Goal: Transaction & Acquisition: Purchase product/service

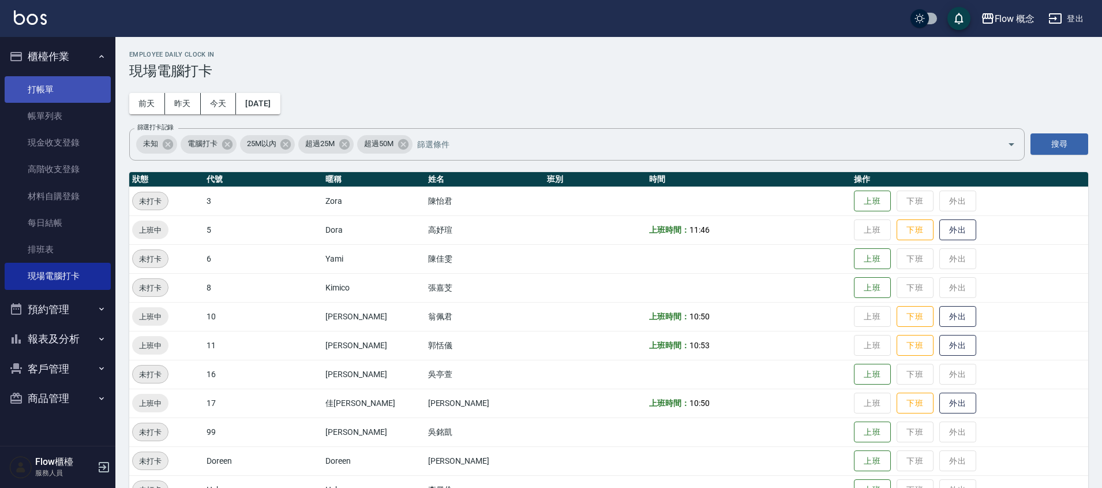
click at [59, 80] on link "打帳單" at bounding box center [58, 89] width 106 height 27
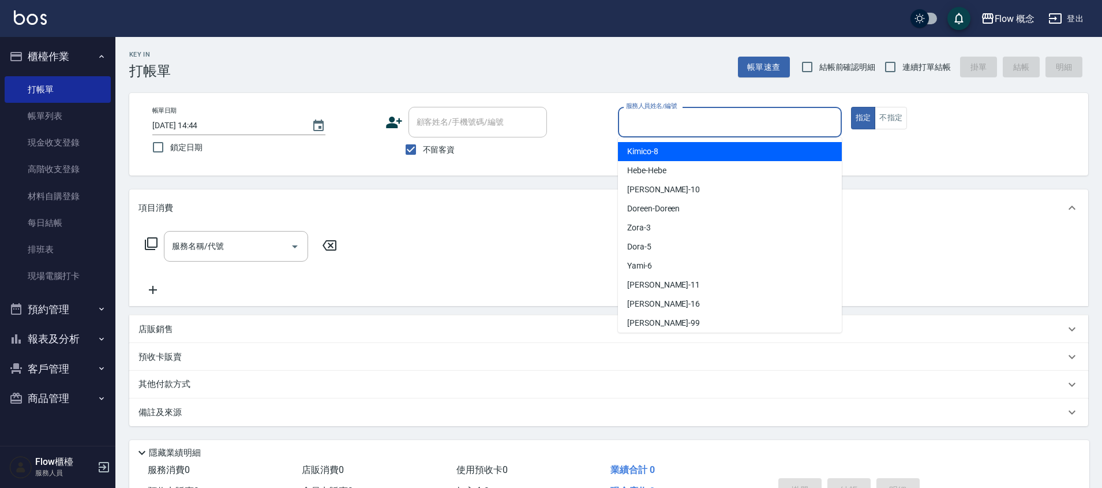
click at [725, 121] on input "服務人員姓名/編號" at bounding box center [730, 122] width 214 height 20
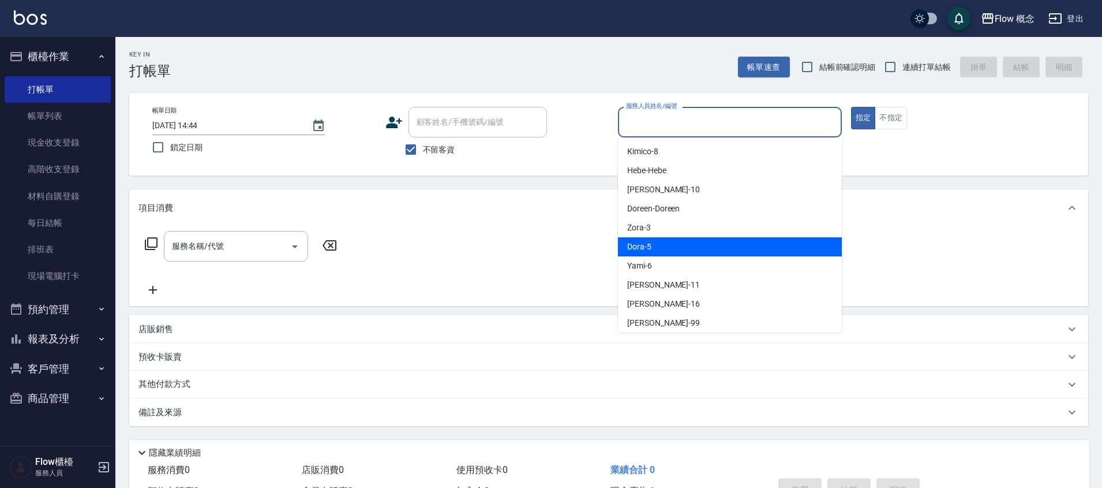
scroll to position [43, 0]
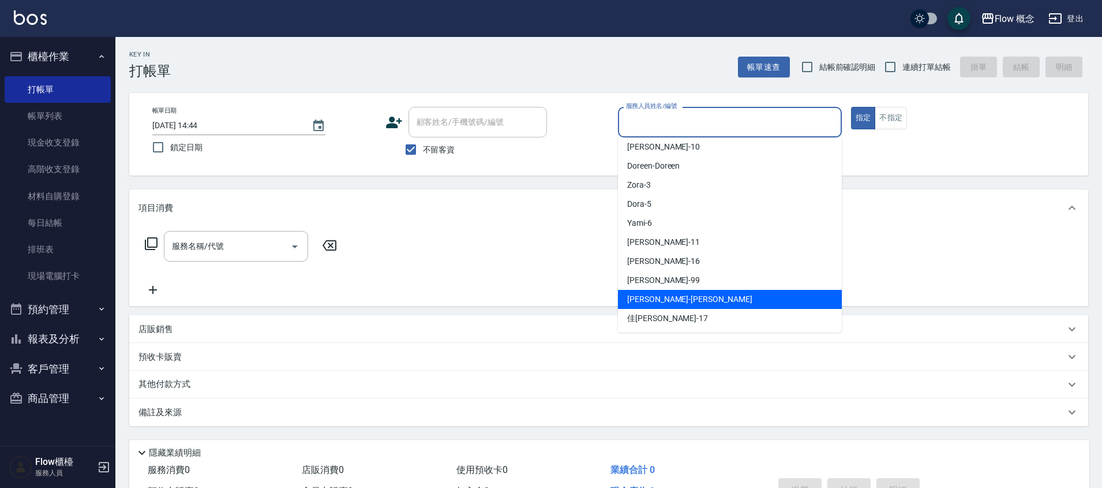
click at [653, 298] on span "[PERSON_NAME] -[PERSON_NAME]" at bounding box center [689, 299] width 125 height 12
type input "[PERSON_NAME]"
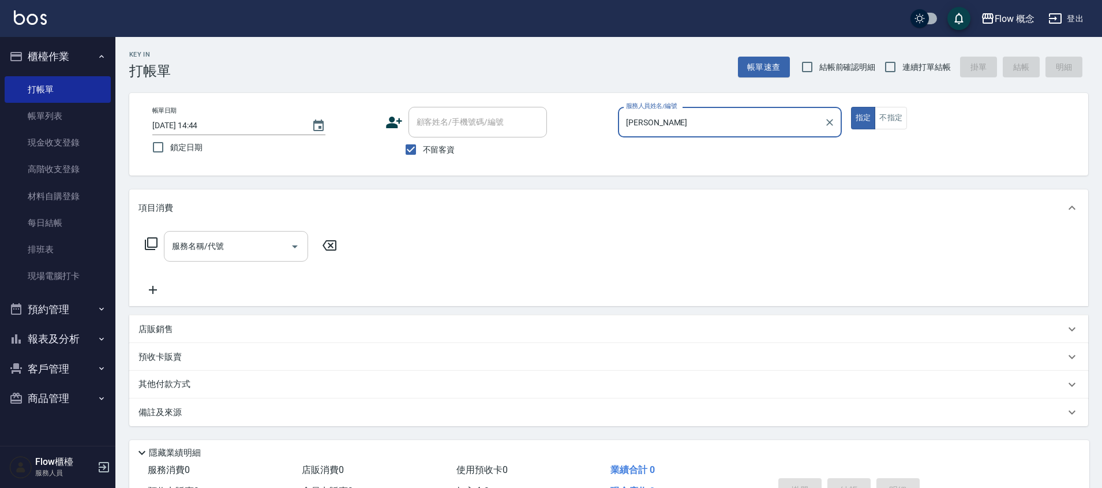
click at [230, 261] on div "服務名稱/代號" at bounding box center [236, 246] width 144 height 31
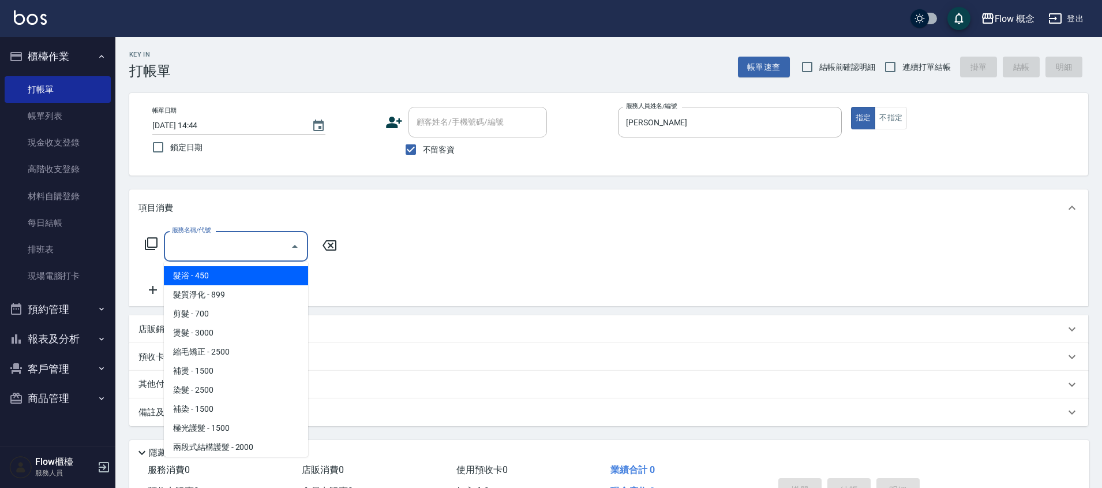
click at [234, 253] on input "服務名稱/代號" at bounding box center [227, 246] width 117 height 20
click at [234, 238] on input "服務名稱/代號" at bounding box center [227, 246] width 117 height 20
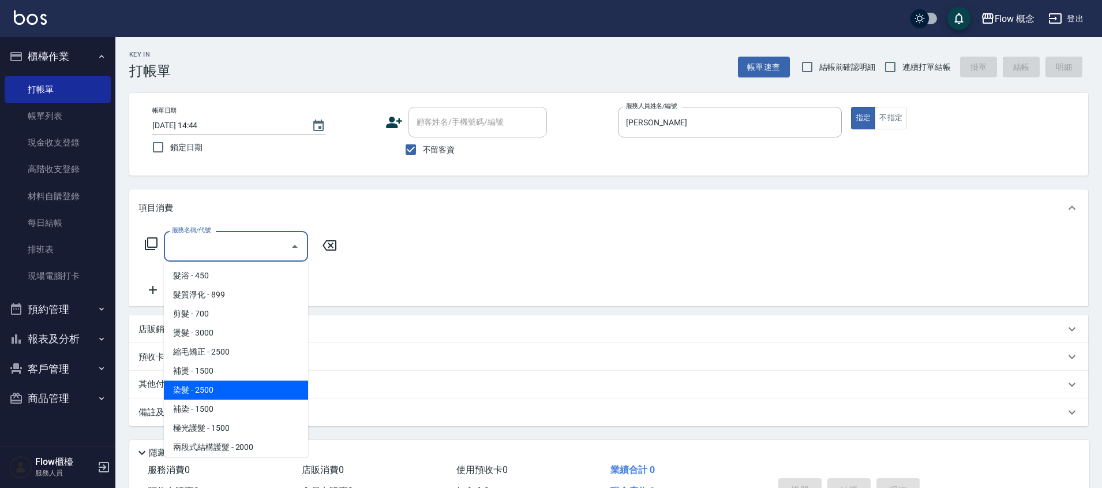
click at [226, 380] on span "染髮 - 2500" at bounding box center [236, 389] width 144 height 19
type input "染髮(401)"
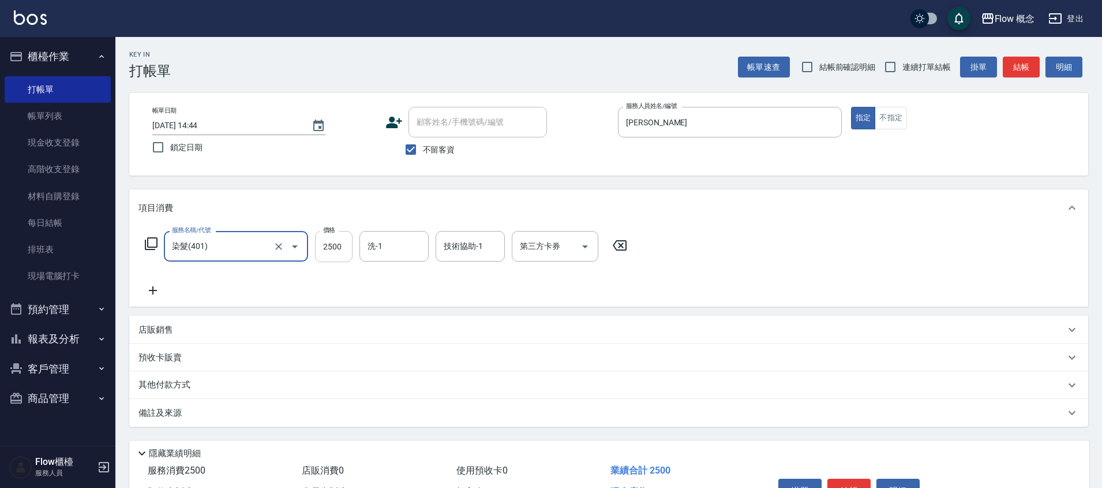
click at [326, 245] on input "2500" at bounding box center [334, 246] width 38 height 31
type input "1390"
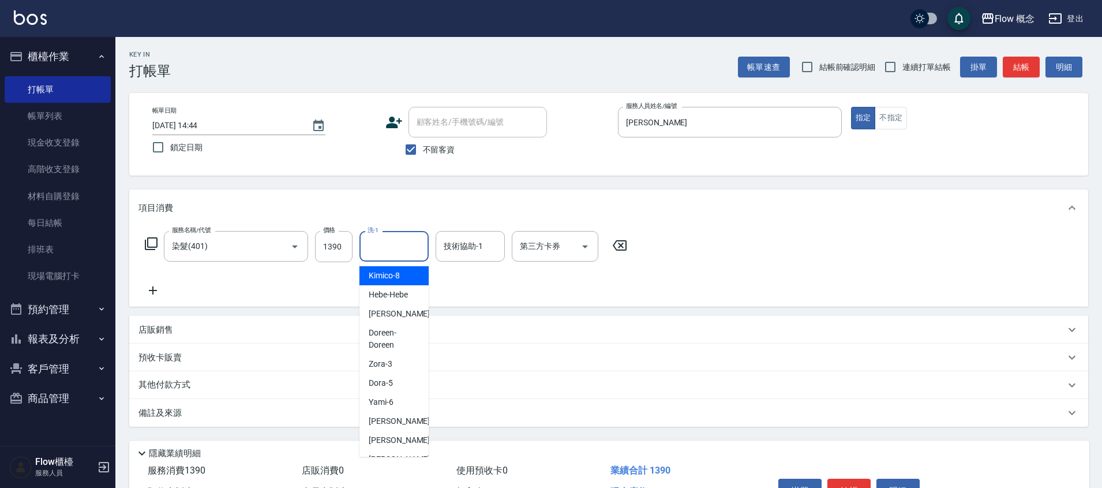
click at [399, 249] on input "洗-1" at bounding box center [394, 246] width 59 height 20
click at [390, 418] on span "[PERSON_NAME] -11" at bounding box center [405, 421] width 73 height 12
type input "[PERSON_NAME]-11"
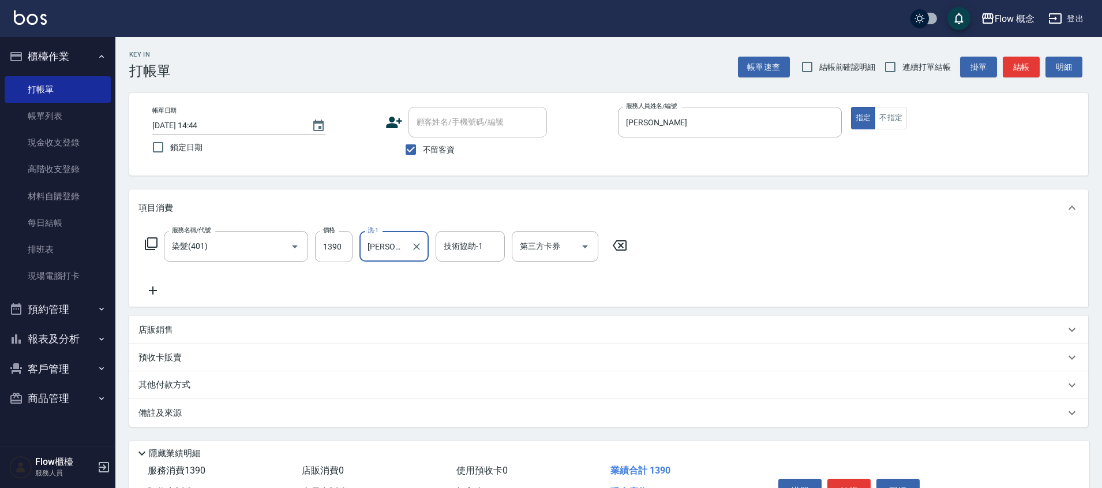
click at [154, 290] on icon at bounding box center [153, 290] width 8 height 8
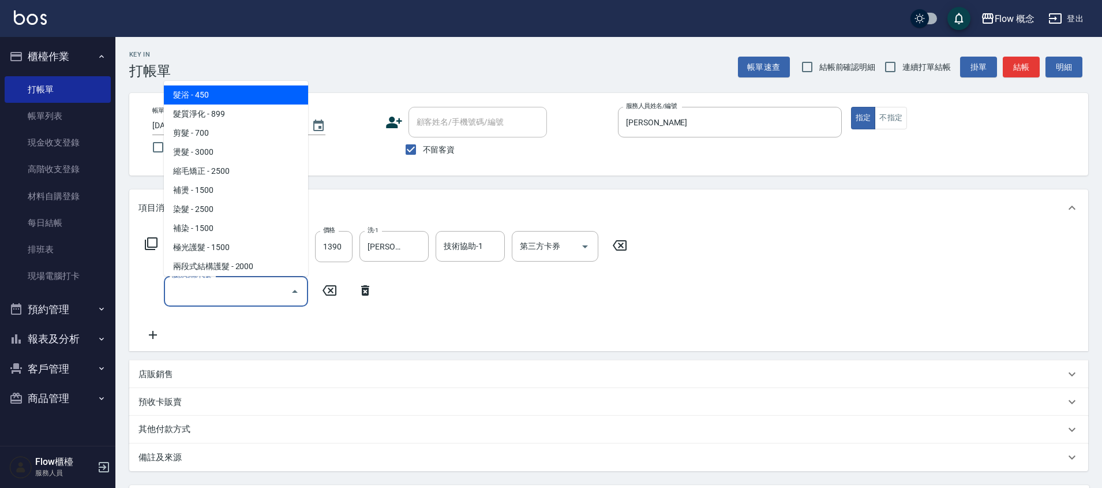
click at [194, 286] on input "服務名稱/代號" at bounding box center [227, 291] width 117 height 20
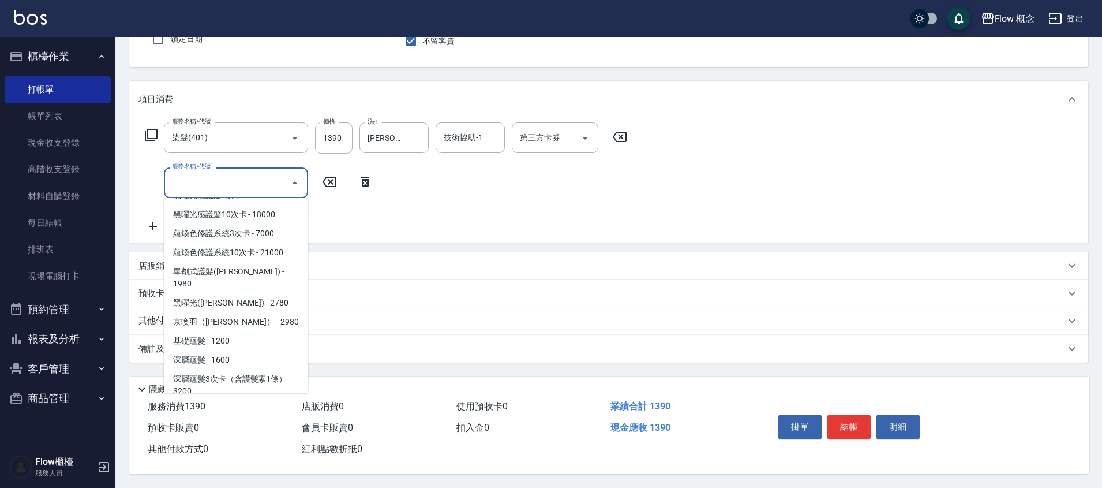
scroll to position [524, 0]
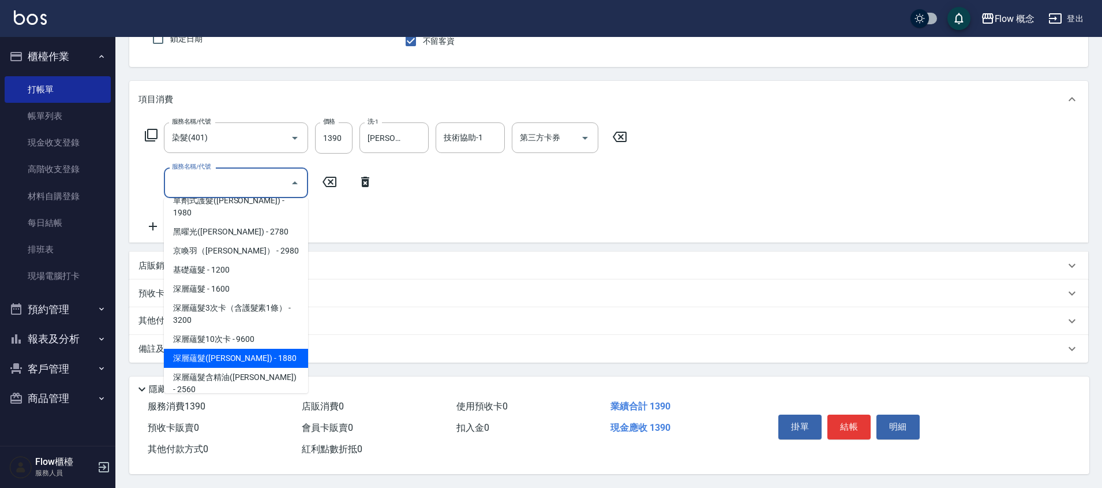
click at [238, 349] on span "深層蘊髮([PERSON_NAME]) - 1880" at bounding box center [236, 358] width 144 height 19
type input "深層蘊髮([PERSON_NAME])(605)"
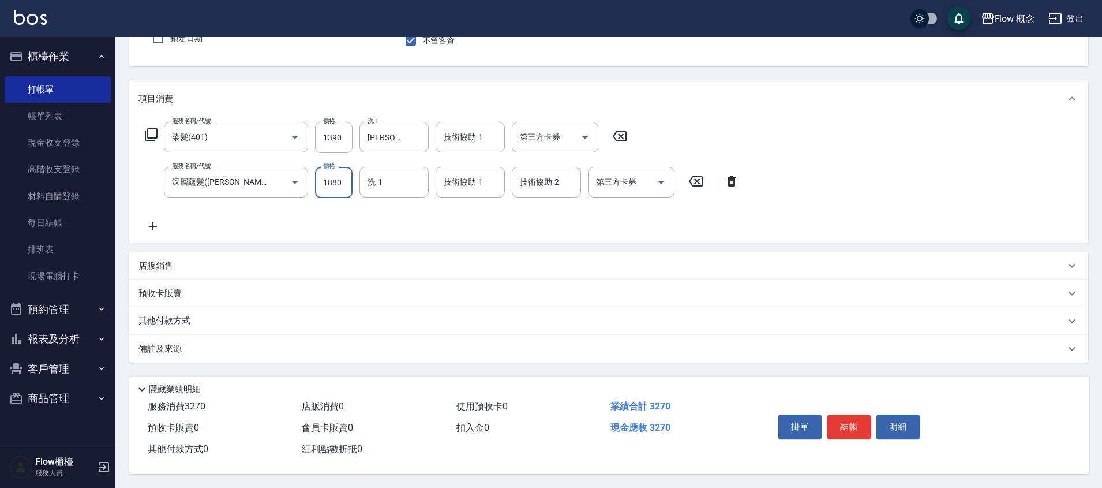
click at [328, 178] on input "1880" at bounding box center [334, 182] width 38 height 31
type input "880"
click at [391, 179] on input "洗-1" at bounding box center [394, 182] width 59 height 20
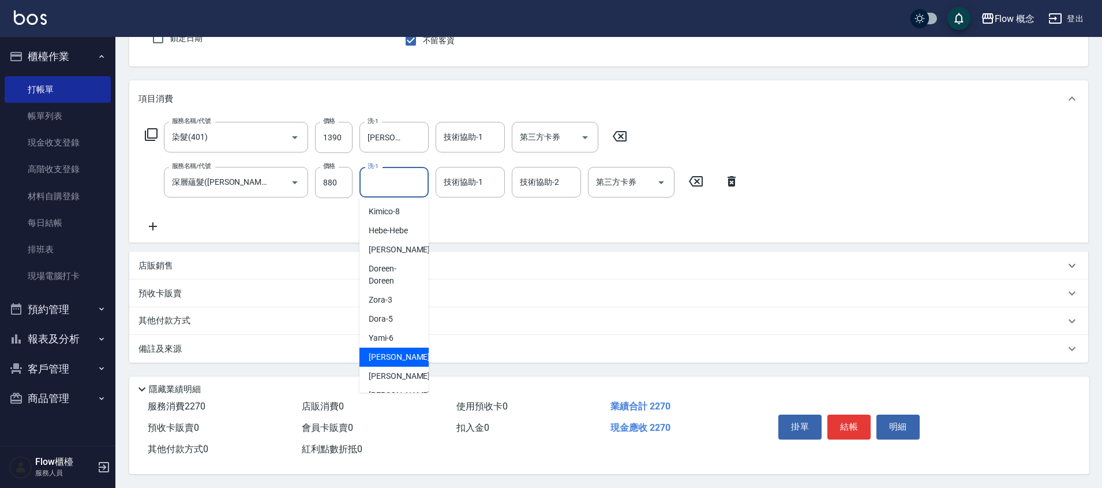
click at [384, 351] on span "[PERSON_NAME] -11" at bounding box center [405, 357] width 73 height 12
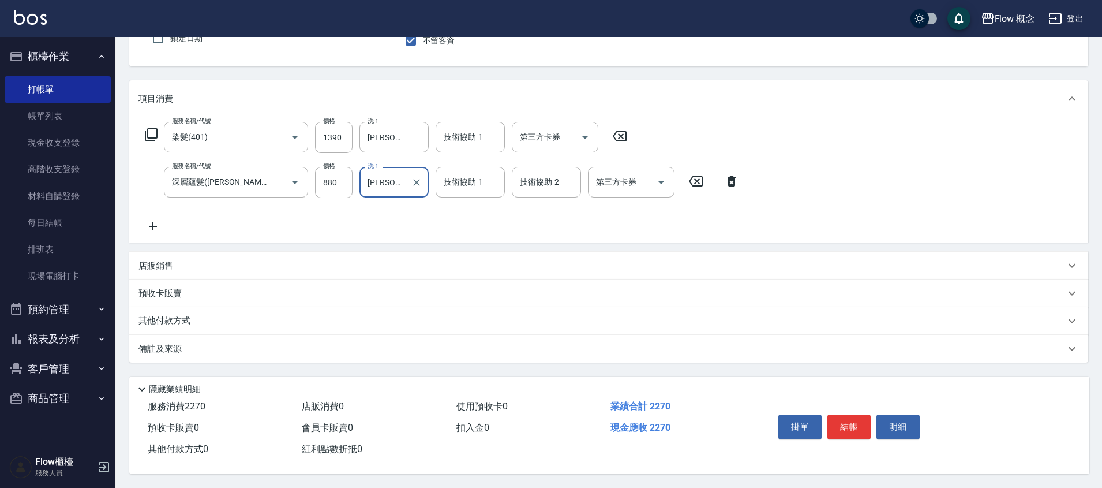
type input "[PERSON_NAME]-11"
click at [144, 227] on icon at bounding box center [153, 226] width 29 height 14
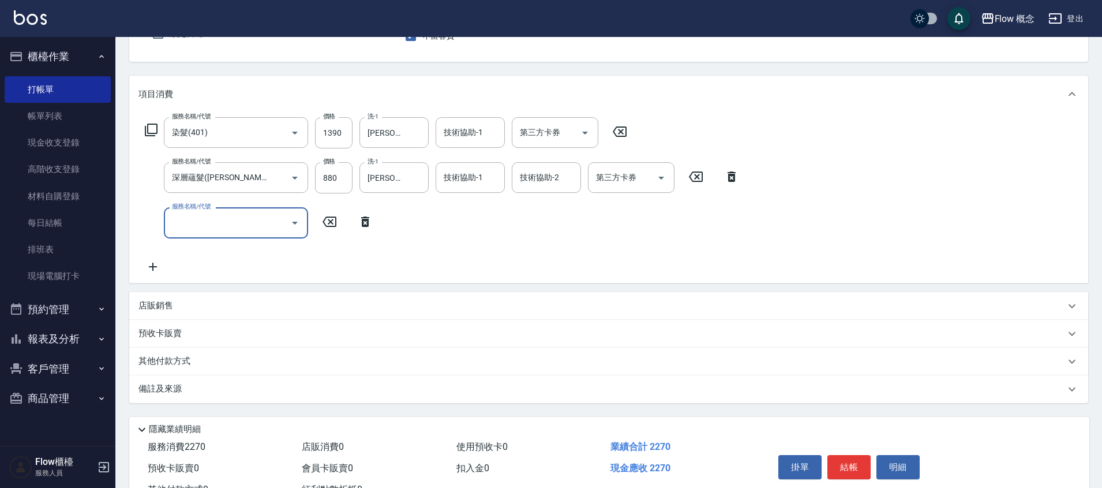
click at [214, 221] on input "服務名稱/代號" at bounding box center [227, 222] width 117 height 20
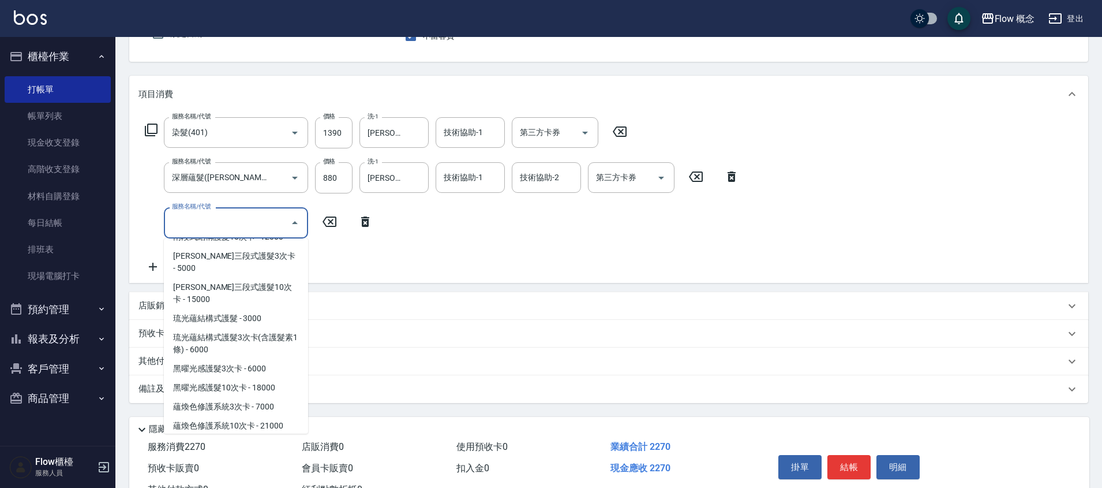
scroll to position [380, 0]
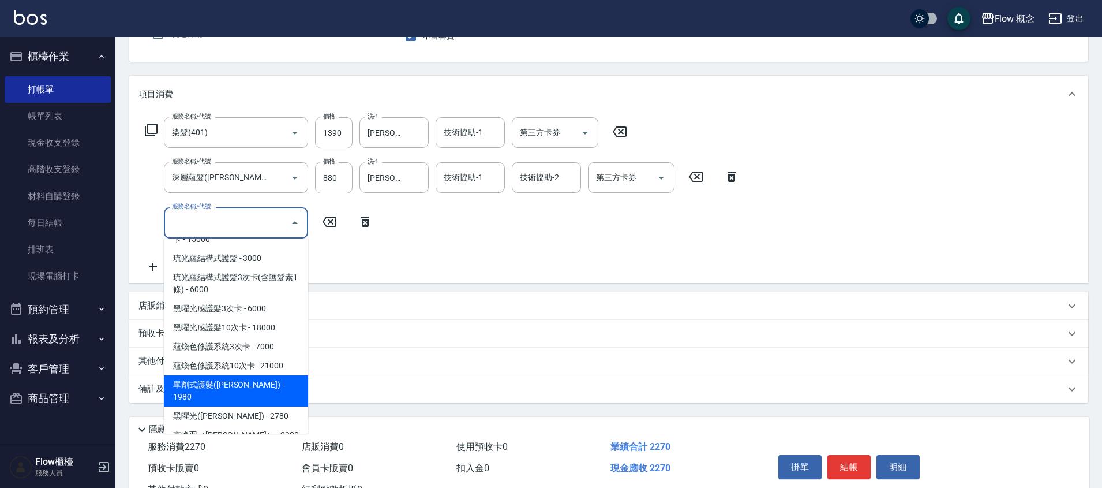
click at [238, 375] on span "單劑式護髮([PERSON_NAME]) - 1980" at bounding box center [236, 390] width 144 height 31
type input "單劑式護髮([PERSON_NAME])(519)"
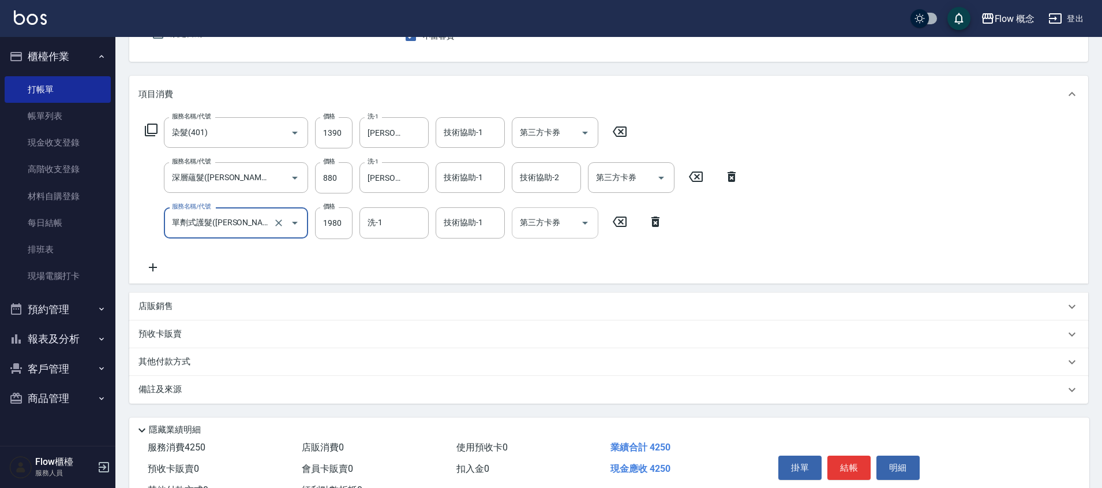
scroll to position [160, 0]
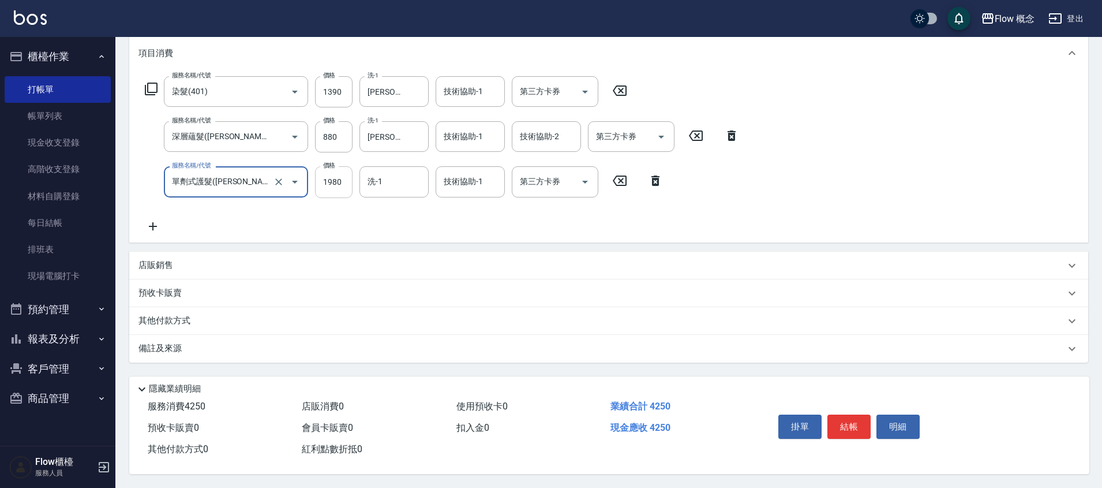
click at [331, 177] on input "1980" at bounding box center [334, 181] width 38 height 31
type input "1780"
click at [391, 174] on input "洗-1" at bounding box center [394, 181] width 59 height 20
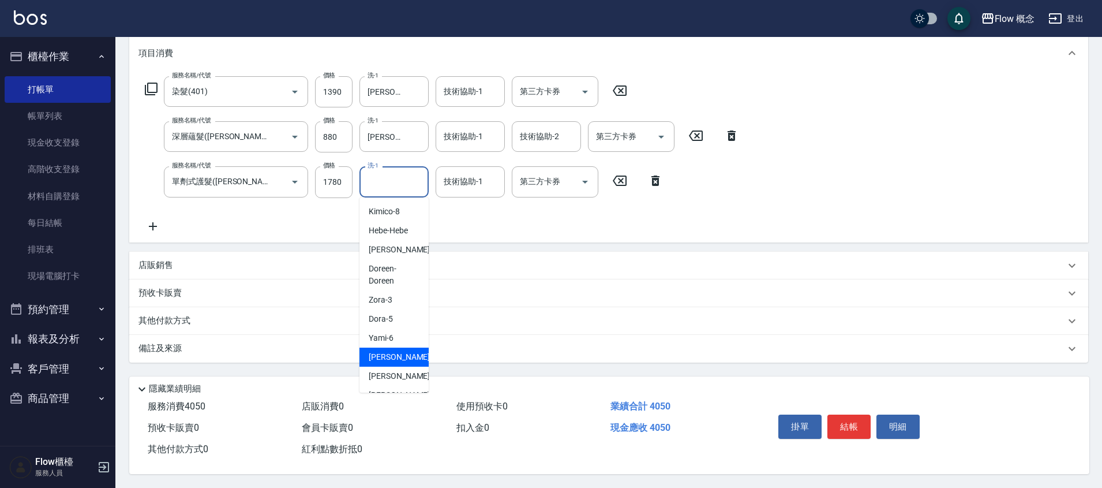
click at [377, 351] on span "[PERSON_NAME] -11" at bounding box center [405, 357] width 73 height 12
type input "[PERSON_NAME]-11"
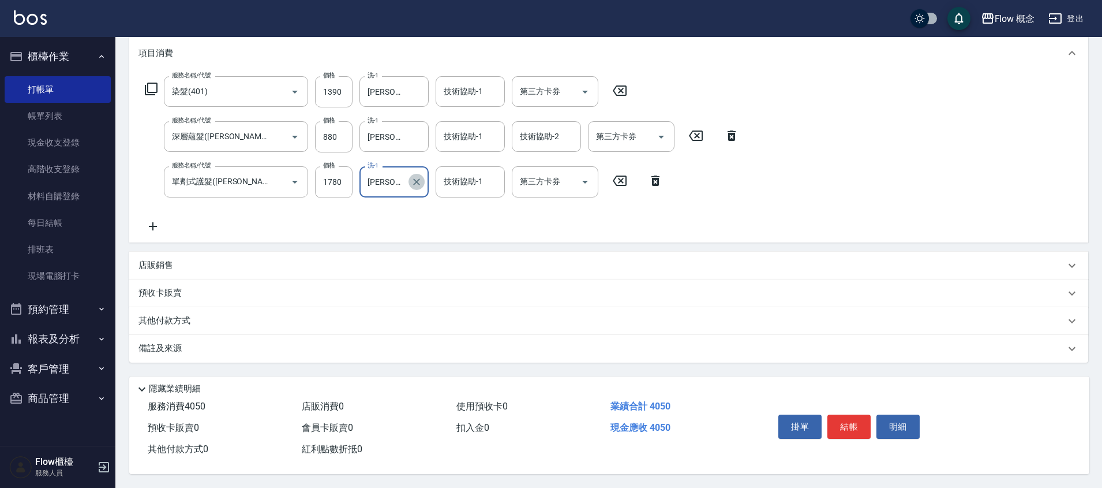
click at [421, 176] on icon "Clear" at bounding box center [417, 182] width 12 height 12
click at [212, 345] on div "備註及來源" at bounding box center [602, 348] width 927 height 12
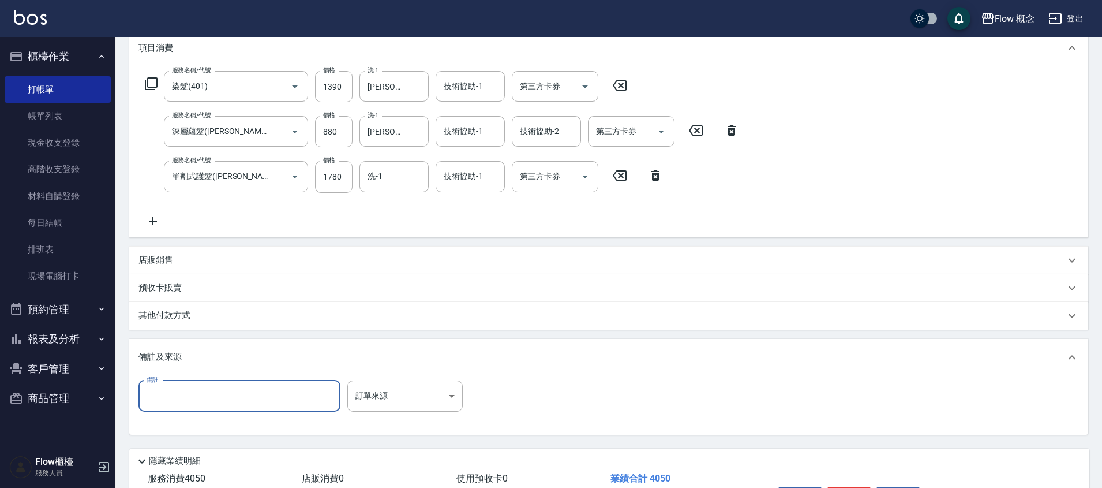
click at [308, 399] on input "備註" at bounding box center [240, 395] width 202 height 31
click at [408, 388] on body "Flow 概念 登出 櫃檯作業 打帳單 帳單列表 現金收支登錄 高階收支登錄 材料自購登錄 每日結帳 排班表 現場電腦打卡 預約管理 預約管理 單日預約紀錄 …" at bounding box center [551, 200] width 1102 height 720
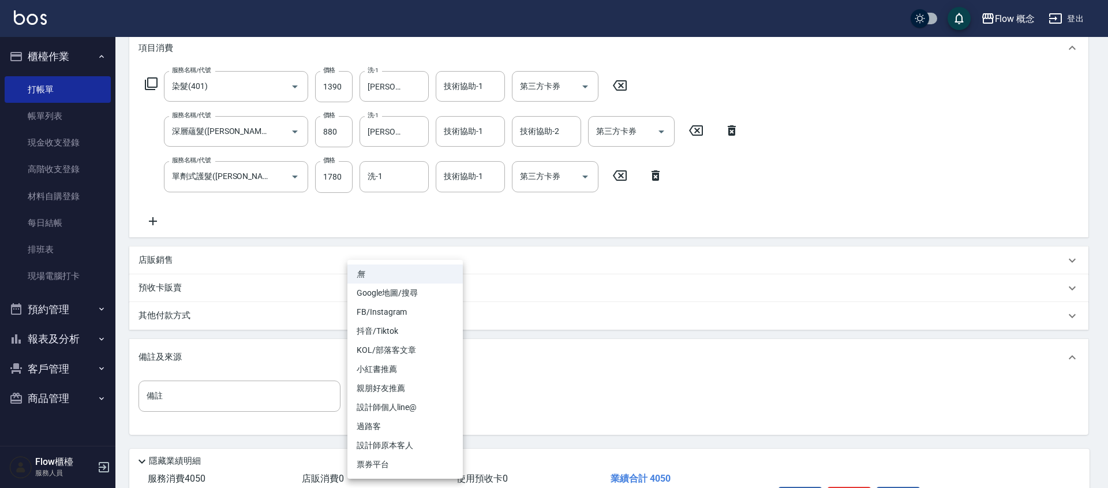
click at [208, 313] on div at bounding box center [554, 244] width 1108 height 488
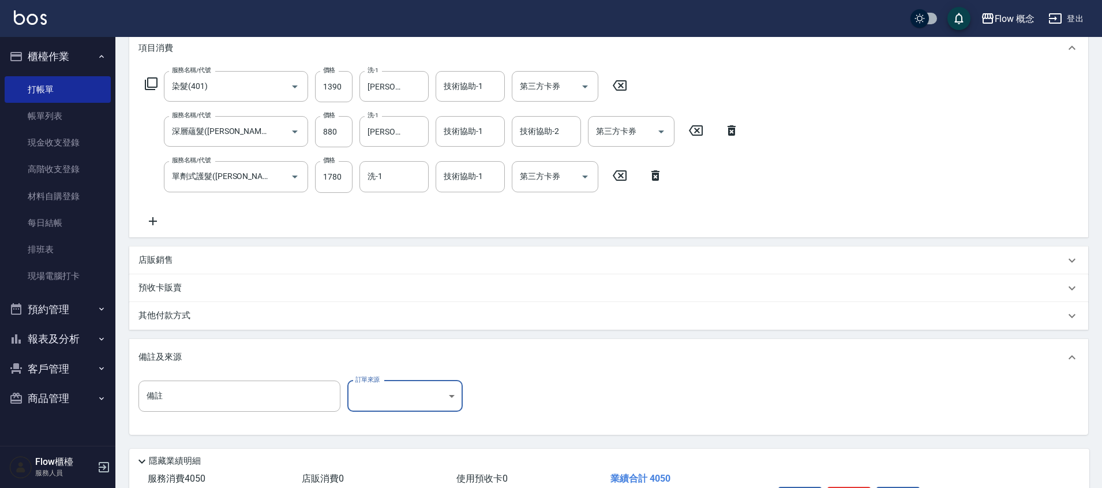
click at [208, 313] on div "其他付款方式" at bounding box center [602, 315] width 927 height 13
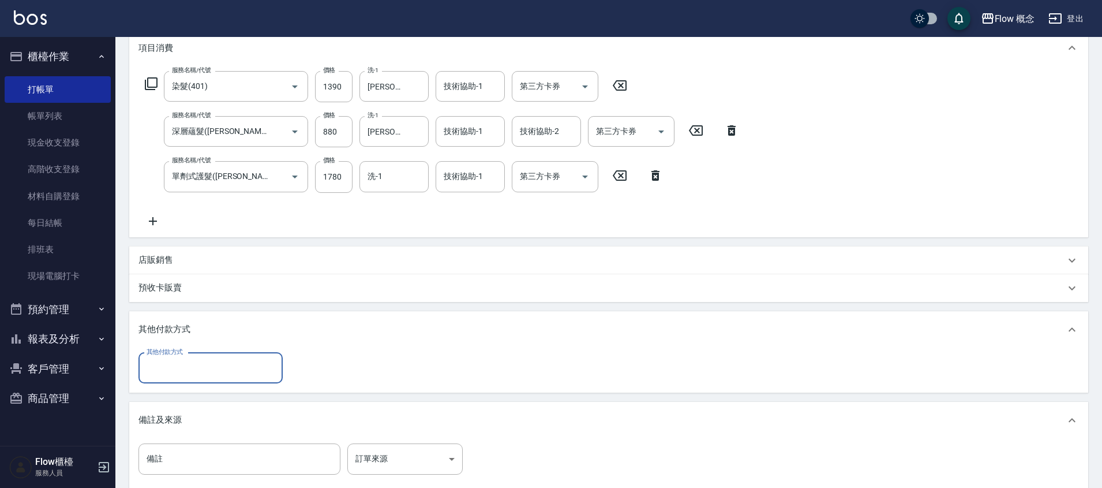
scroll to position [0, 0]
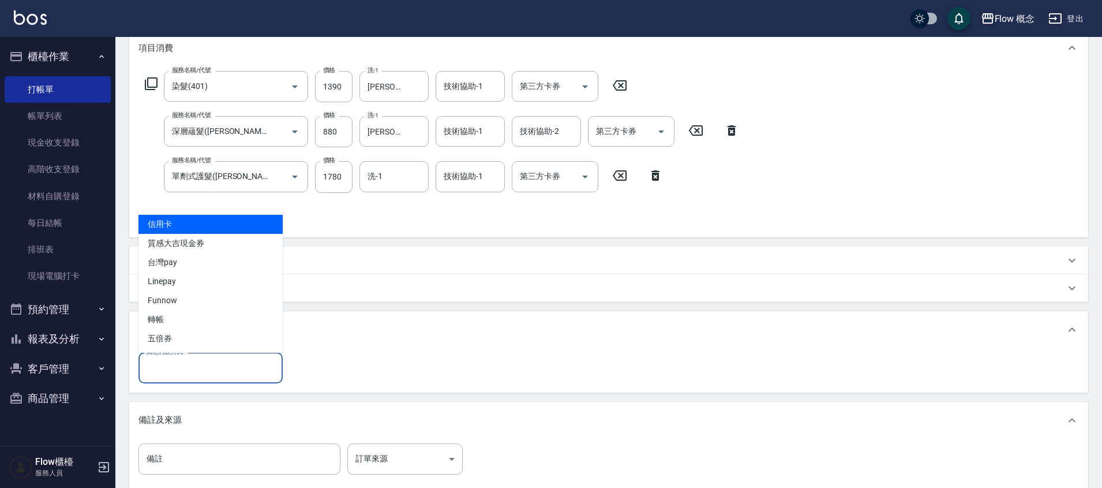
click at [197, 373] on input "其他付款方式" at bounding box center [211, 368] width 134 height 20
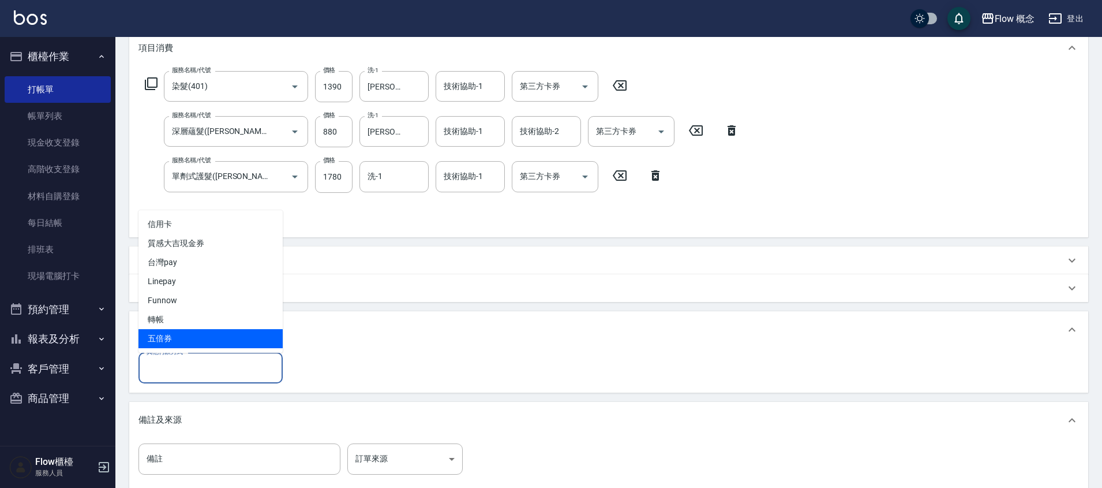
click at [186, 321] on span "轉帳" at bounding box center [211, 319] width 144 height 19
type input "轉帳"
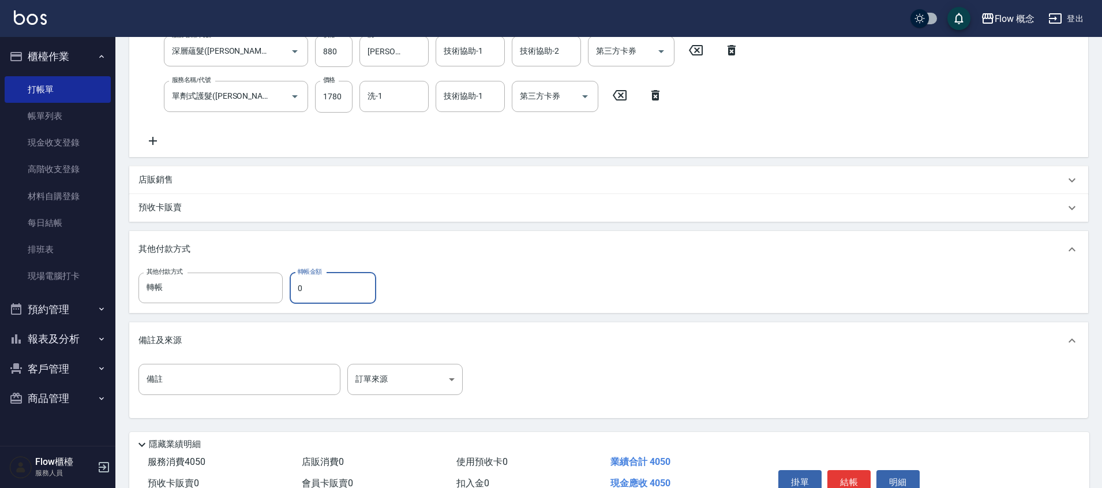
scroll to position [301, 0]
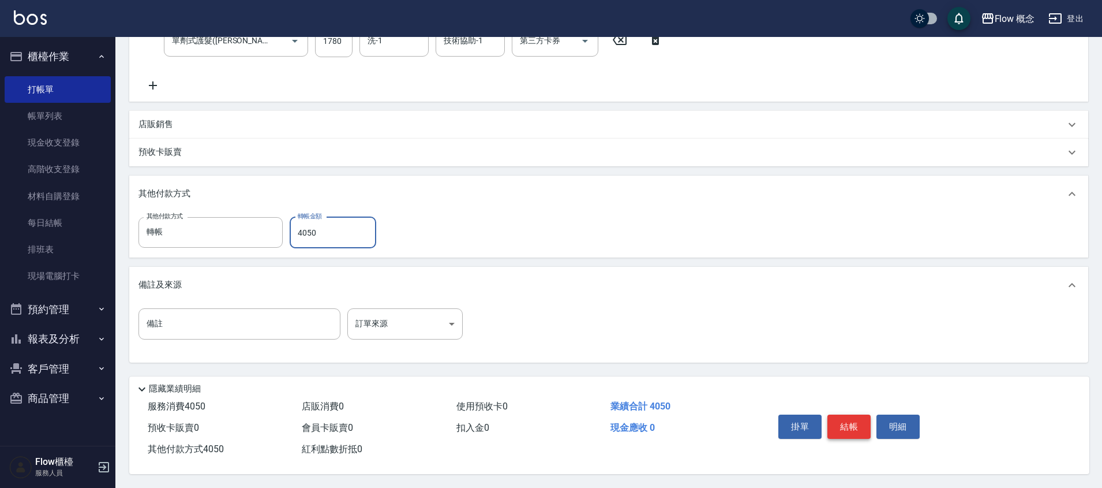
type input "4050"
click at [846, 414] on button "結帳" at bounding box center [849, 426] width 43 height 24
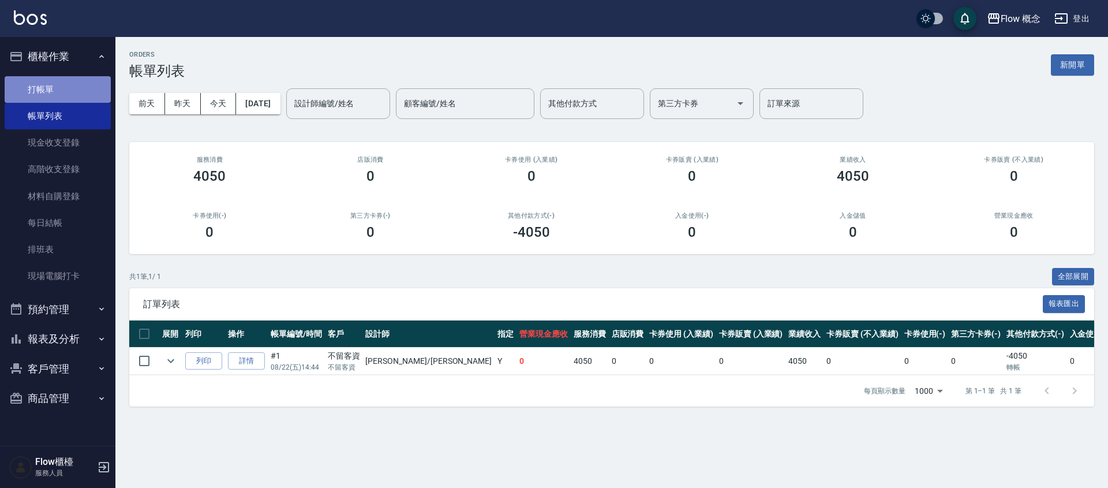
click at [46, 95] on link "打帳單" at bounding box center [58, 89] width 106 height 27
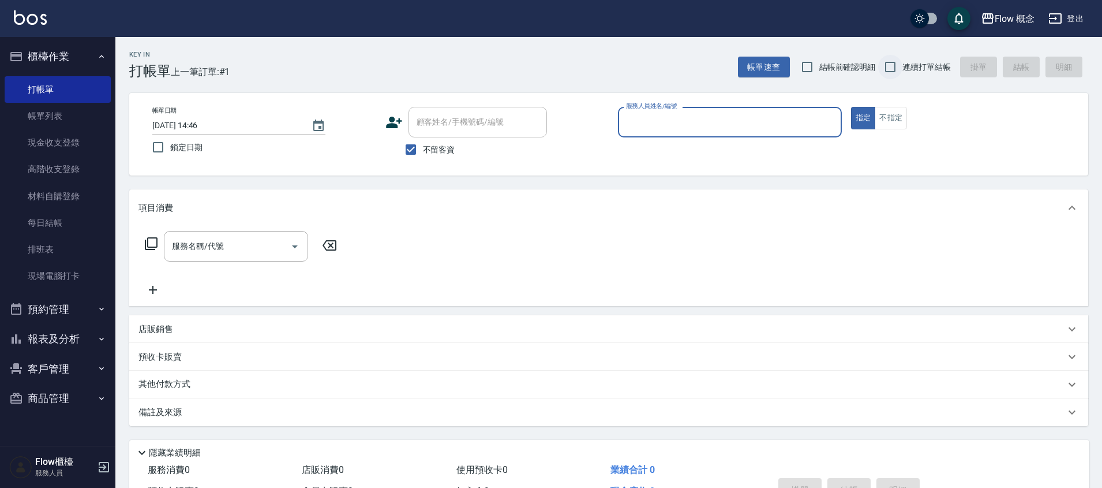
click at [897, 63] on input "連續打單結帳" at bounding box center [890, 67] width 24 height 24
checkbox input "true"
click at [659, 122] on input "服務人員姓名/編號" at bounding box center [730, 122] width 214 height 20
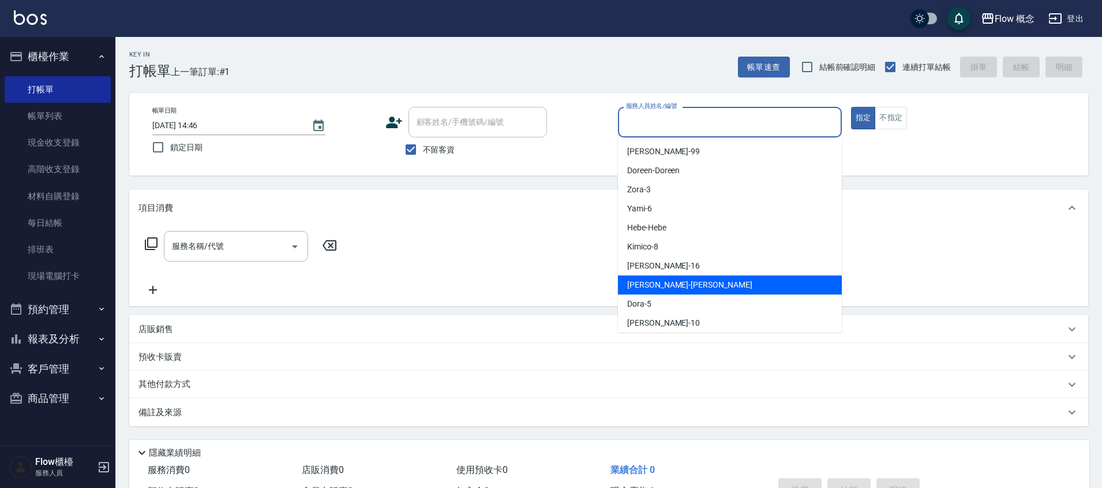
click at [666, 280] on div "[PERSON_NAME] -[PERSON_NAME]" at bounding box center [730, 284] width 224 height 19
type input "[PERSON_NAME]"
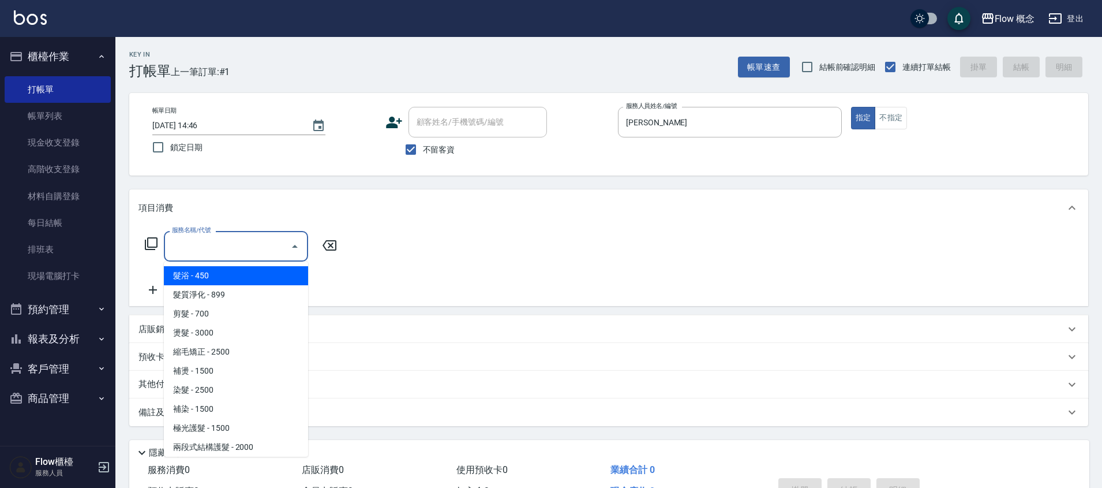
click at [246, 252] on input "服務名稱/代號" at bounding box center [227, 246] width 117 height 20
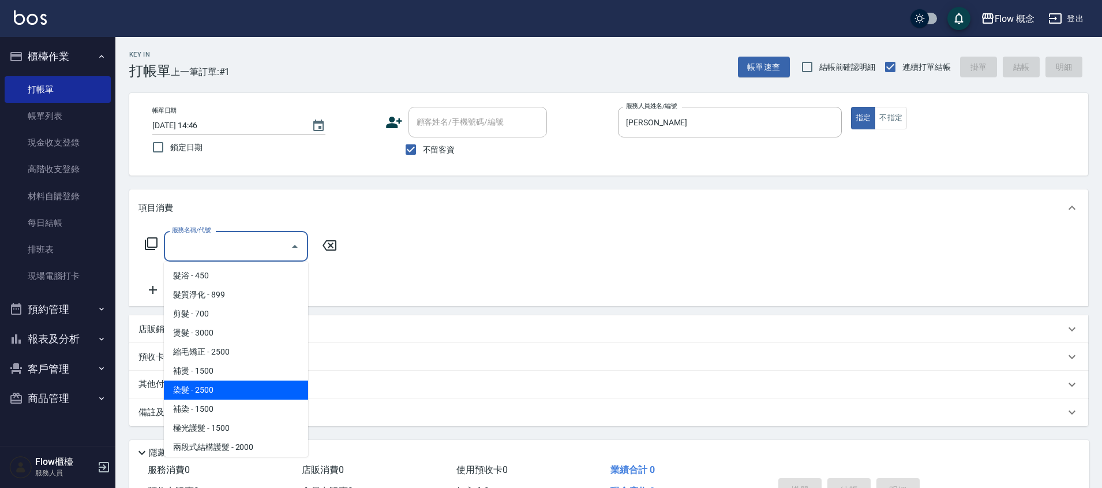
click at [209, 390] on span "染髮 - 2500" at bounding box center [236, 389] width 144 height 19
type input "染髮(401)"
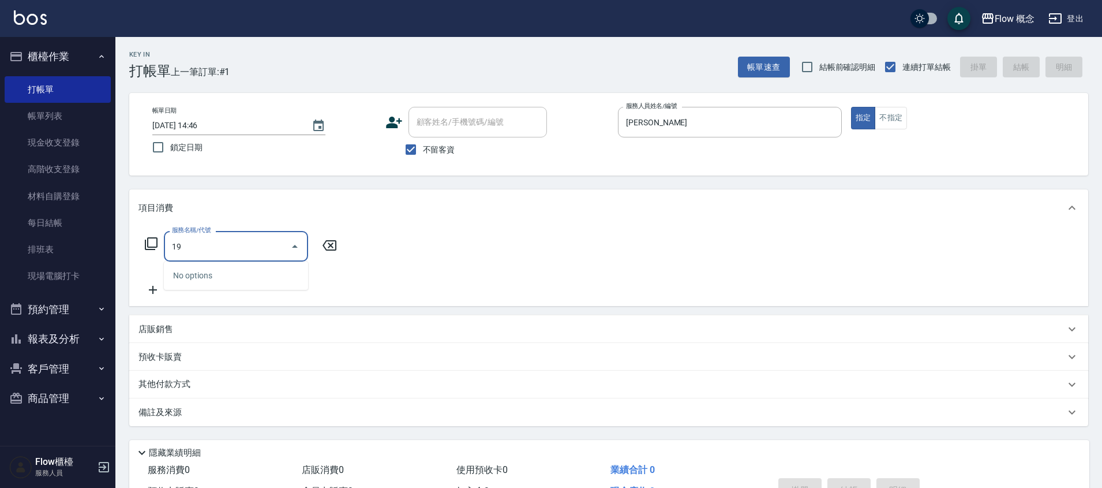
type input "1"
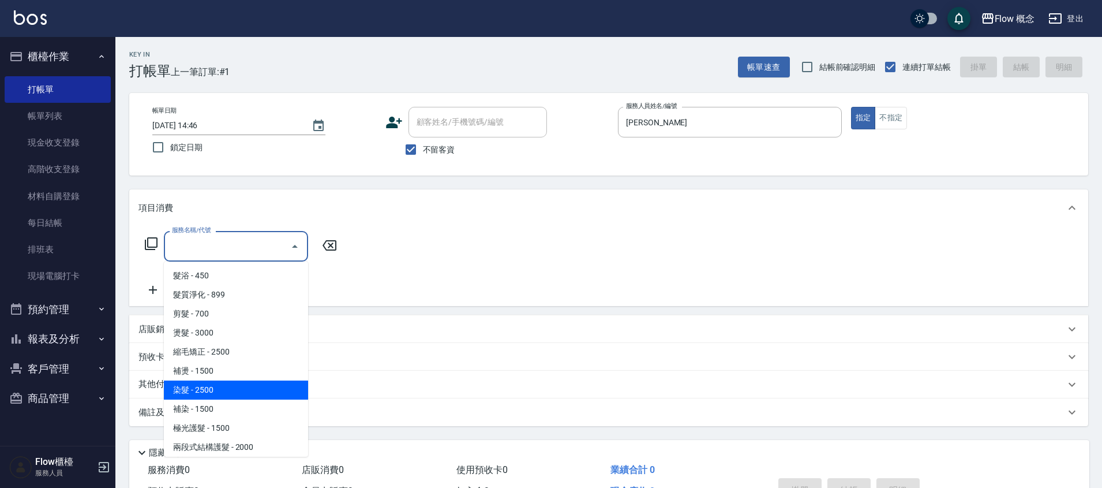
click at [209, 387] on span "染髮 - 2500" at bounding box center [236, 389] width 144 height 19
type input "染髮(401)"
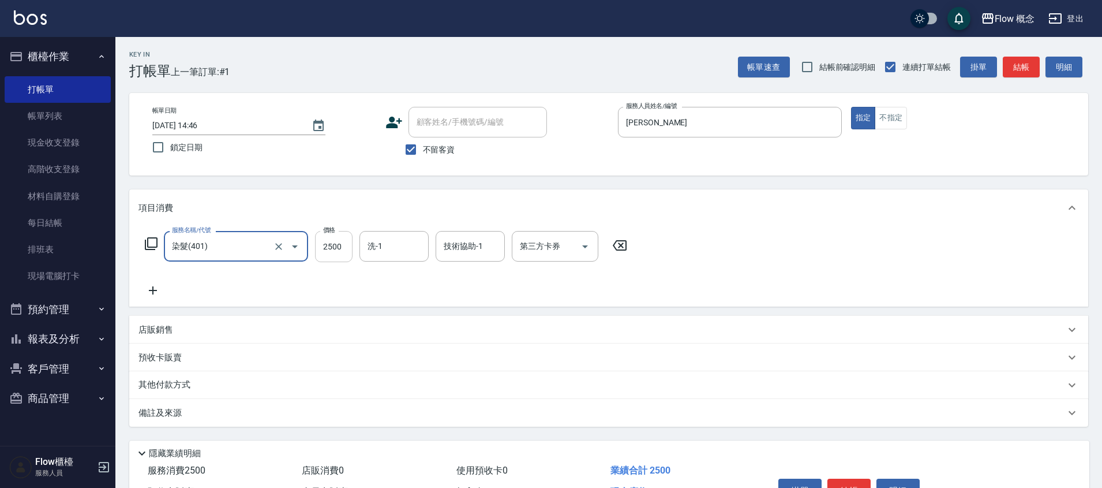
click at [338, 253] on input "2500" at bounding box center [334, 246] width 38 height 31
type input "2190"
click at [401, 242] on input "洗-1" at bounding box center [394, 246] width 59 height 20
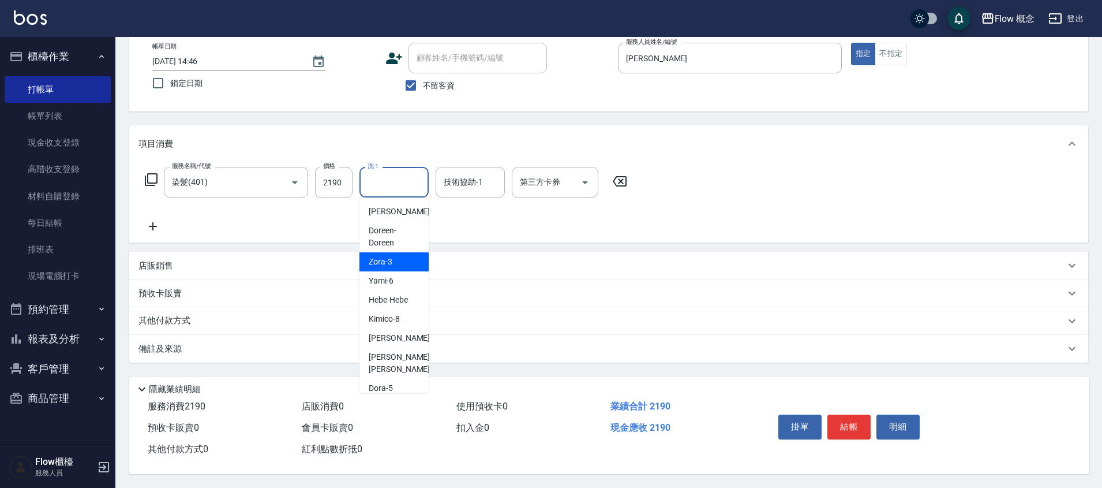
scroll to position [55, 0]
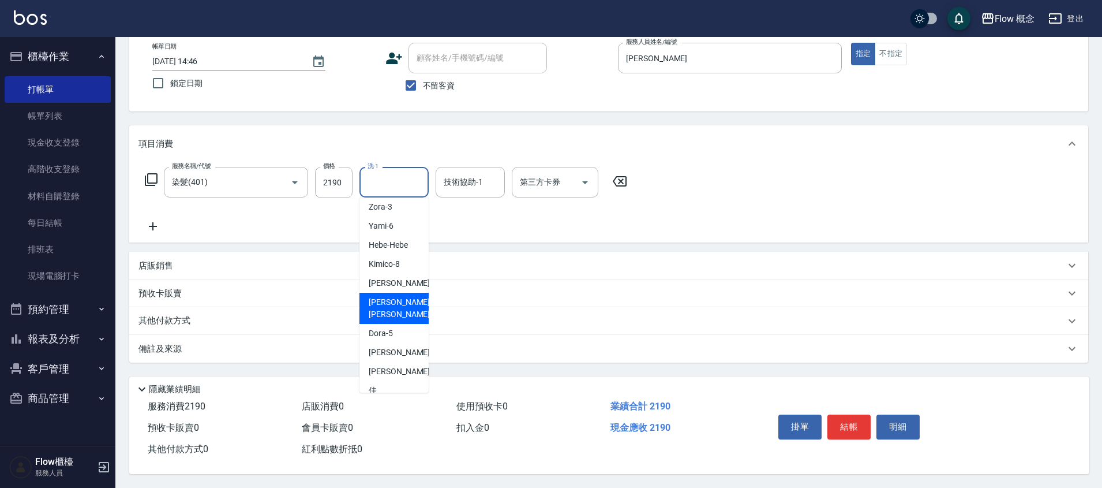
click at [716, 203] on div "服務名稱/代號 染髮(401) 服務名稱/代號 價格 2190 價格 洗-1 洗-1 技術協助-1 技術協助-1 第三方卡券 第三方卡券" at bounding box center [608, 202] width 959 height 80
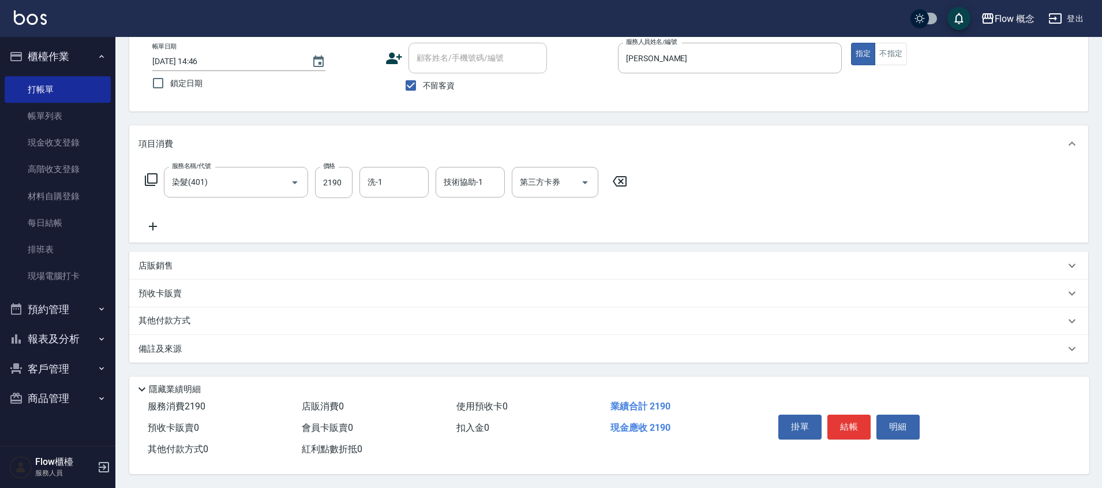
click at [239, 346] on div "備註及來源" at bounding box center [602, 349] width 927 height 12
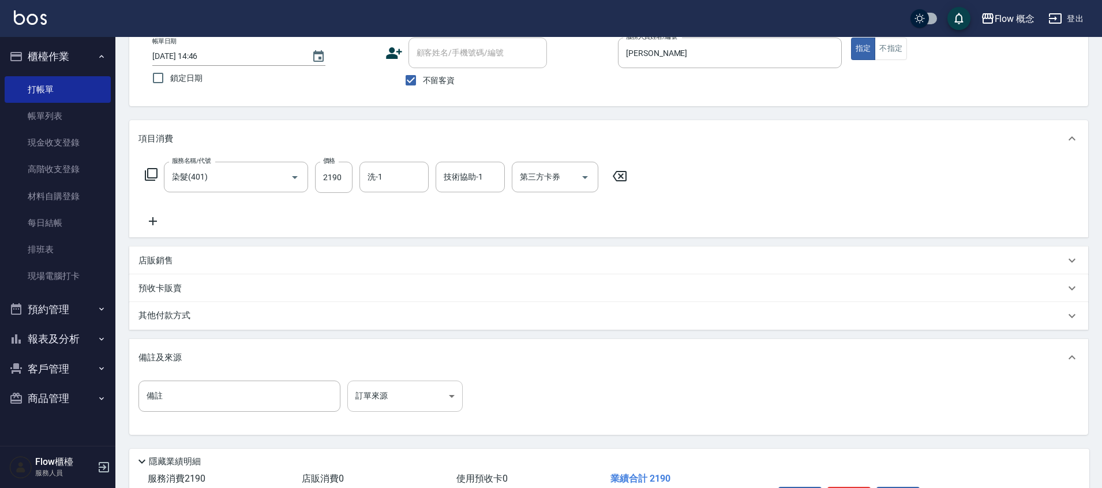
click at [391, 390] on body "Flow 概念 登出 櫃檯作業 打帳單 帳單列表 現金收支登錄 高階收支登錄 材料自購登錄 每日結帳 排班表 現場電腦打卡 預約管理 預約管理 單日預約紀錄 …" at bounding box center [551, 245] width 1102 height 629
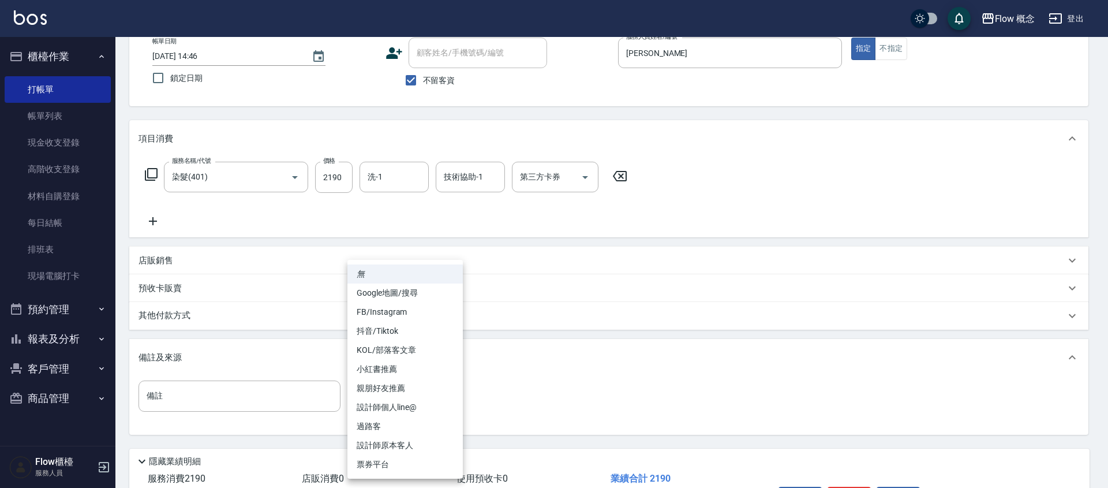
click at [535, 325] on div at bounding box center [554, 244] width 1108 height 488
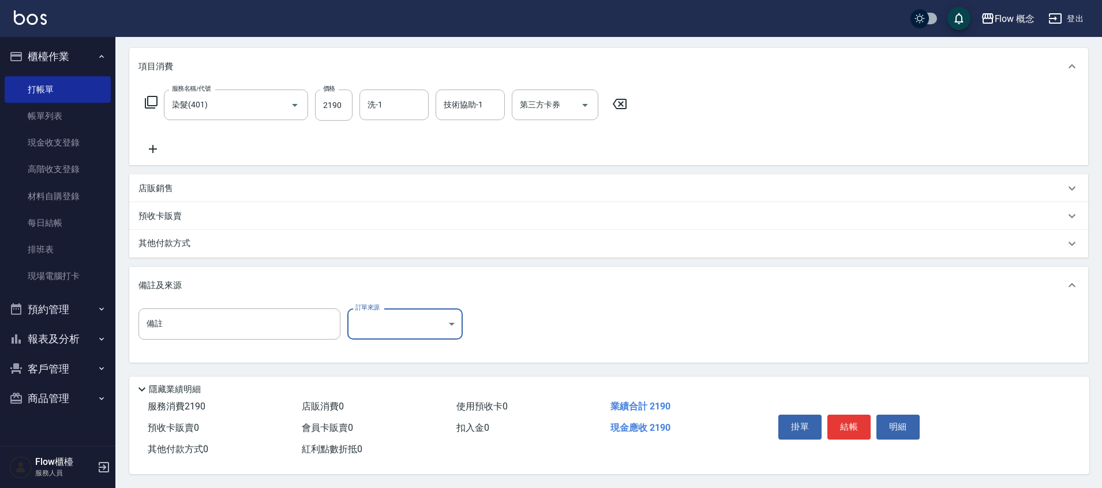
scroll to position [147, 0]
click at [853, 422] on button "結帳" at bounding box center [849, 426] width 43 height 24
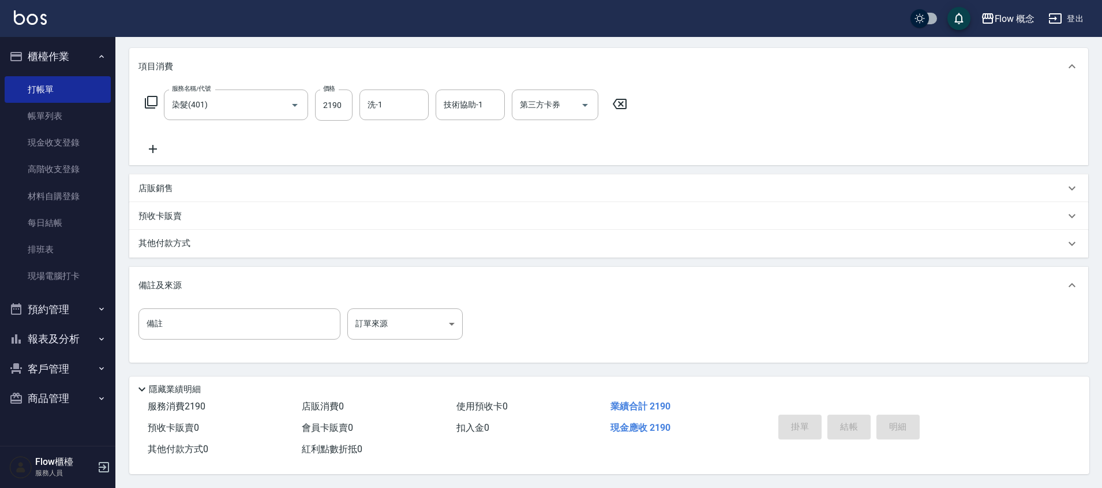
scroll to position [0, 0]
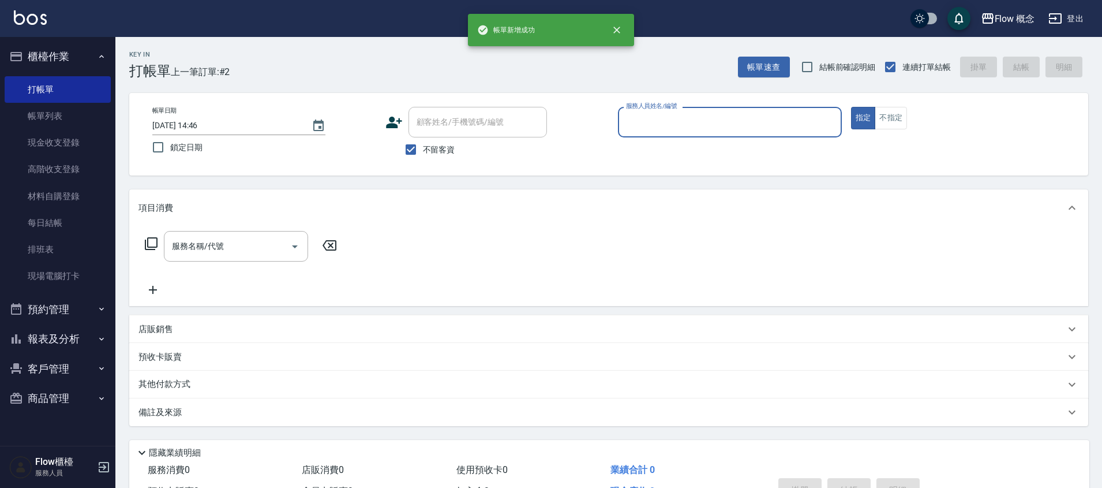
click at [673, 116] on input "服務人員姓名/編號" at bounding box center [730, 122] width 214 height 20
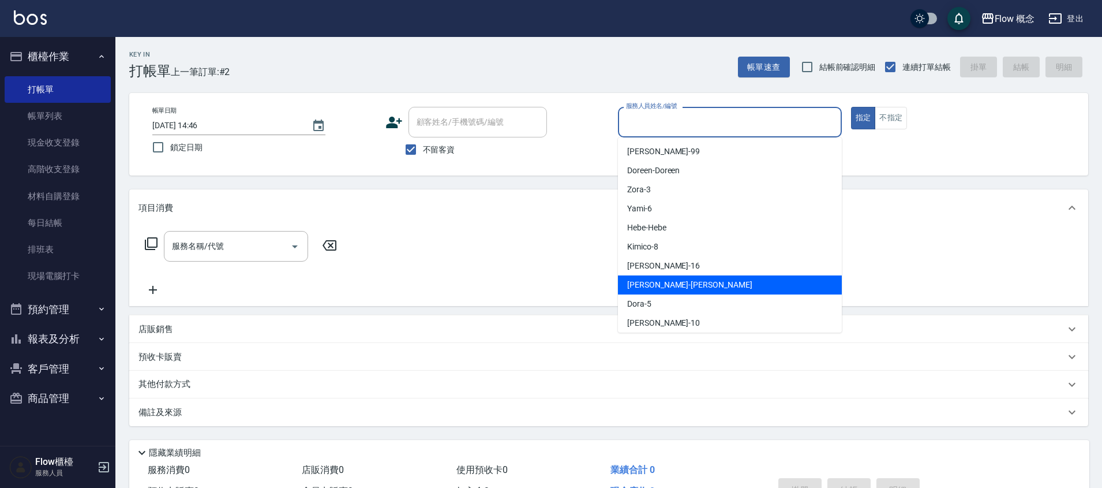
click at [656, 291] on div "[PERSON_NAME] -[PERSON_NAME]" at bounding box center [730, 284] width 224 height 19
type input "[PERSON_NAME]"
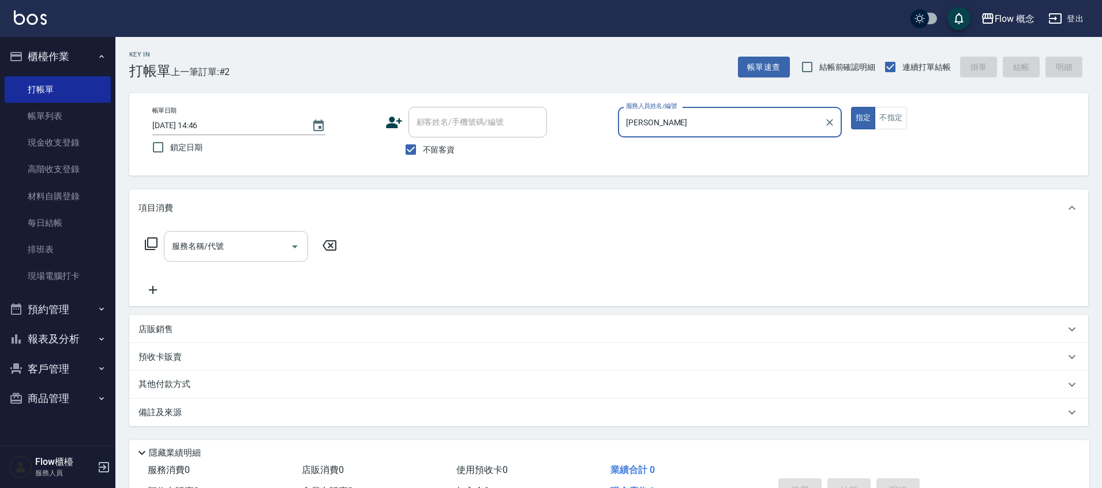
click at [174, 247] on input "服務名稱/代號" at bounding box center [227, 246] width 117 height 20
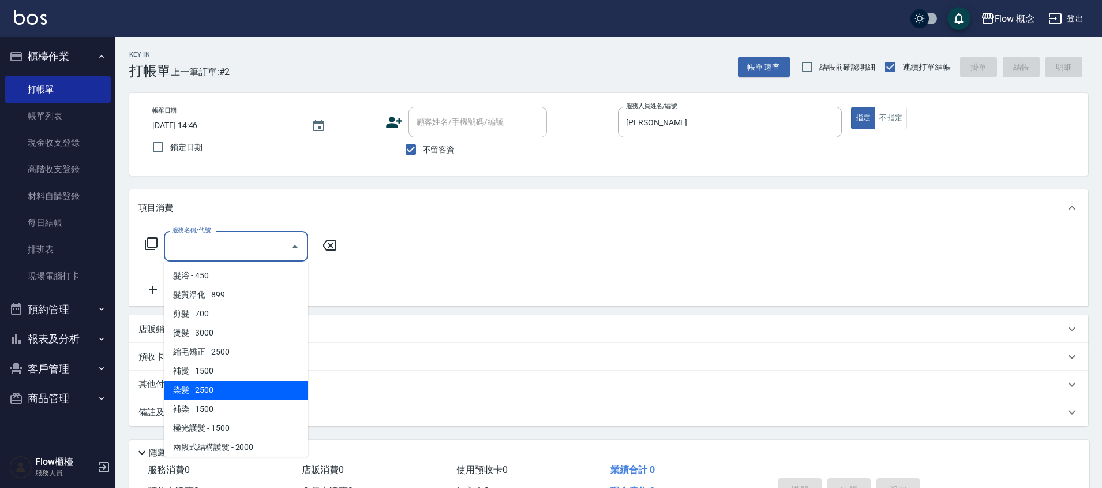
click at [231, 392] on span "染髮 - 2500" at bounding box center [236, 389] width 144 height 19
type input "染髮(401)"
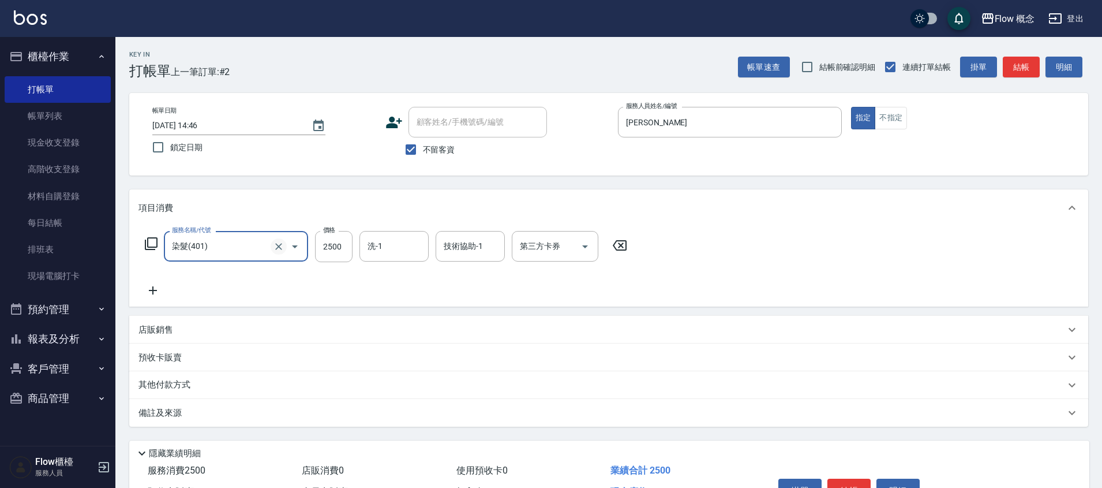
click at [276, 242] on icon "Clear" at bounding box center [279, 247] width 12 height 12
click at [217, 232] on div "服務名稱/代號" at bounding box center [236, 246] width 144 height 31
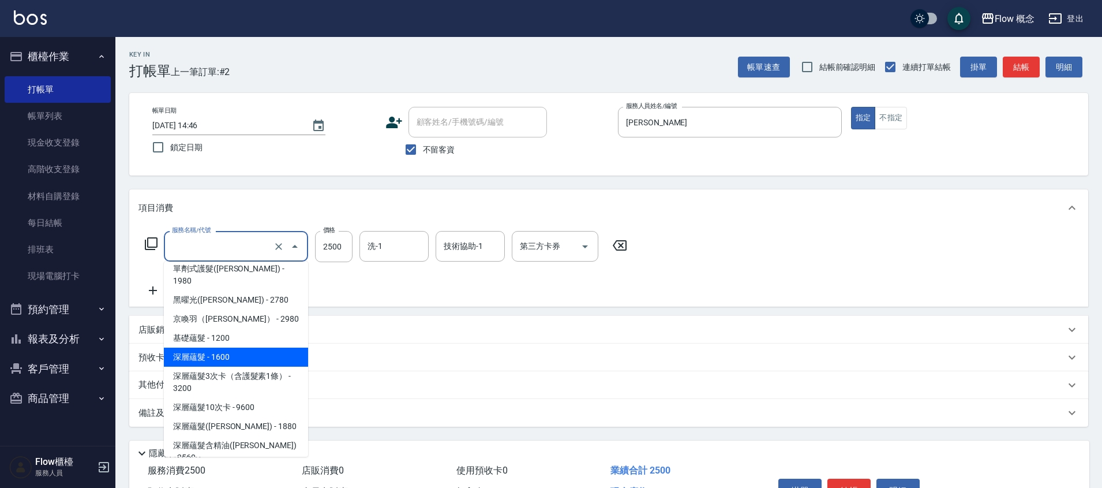
scroll to position [524, 0]
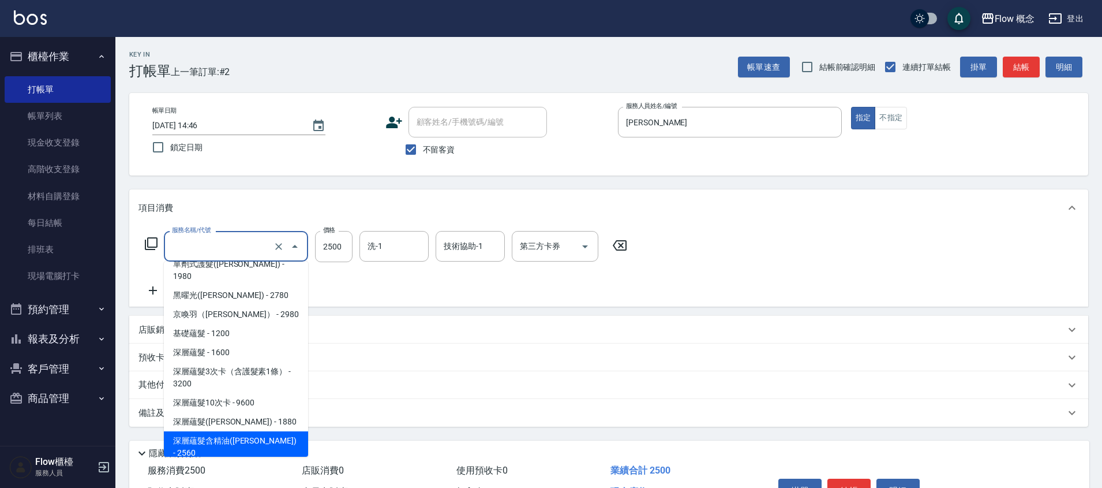
click at [251, 431] on span "深層蘊髮含精油([PERSON_NAME]) - 2560" at bounding box center [236, 446] width 144 height 31
type input "深層蘊髮含精油([PERSON_NAME])(606)"
type input "2560"
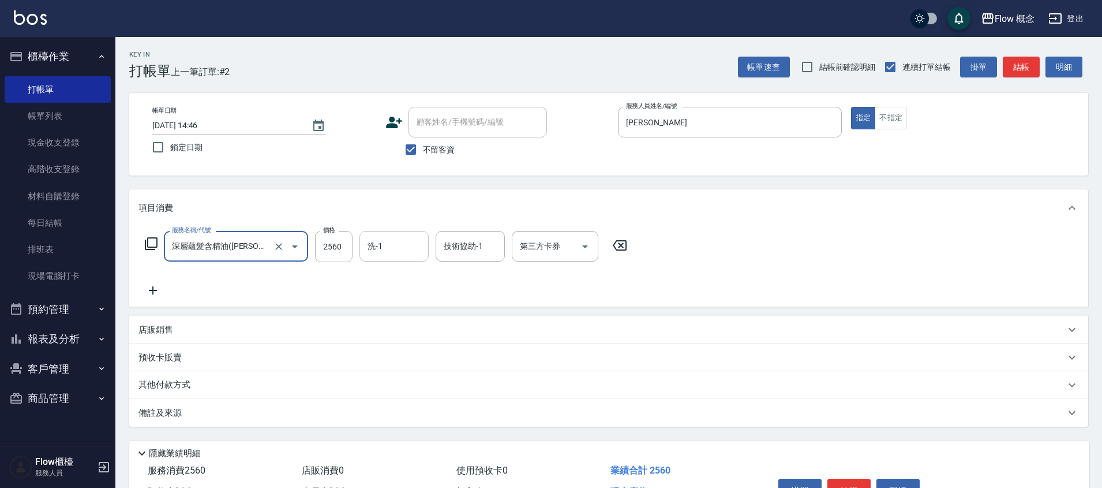
click at [383, 246] on input "洗-1" at bounding box center [394, 246] width 59 height 20
click at [389, 248] on input "洗-1" at bounding box center [394, 246] width 59 height 20
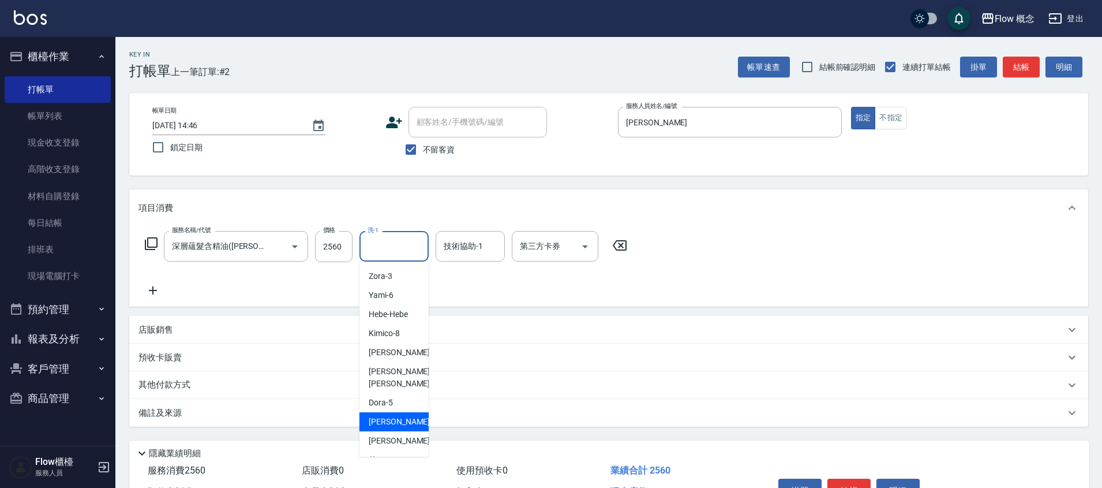
scroll to position [55, 0]
click at [393, 429] on span "[PERSON_NAME] -11" at bounding box center [405, 435] width 73 height 12
type input "[PERSON_NAME]-11"
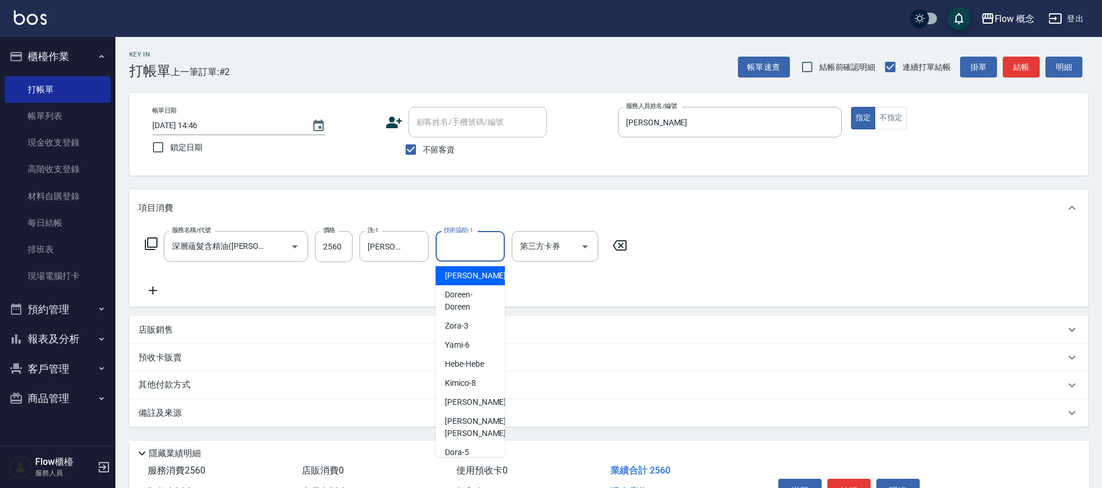
click at [463, 250] on input "技術協助-1" at bounding box center [470, 246] width 59 height 20
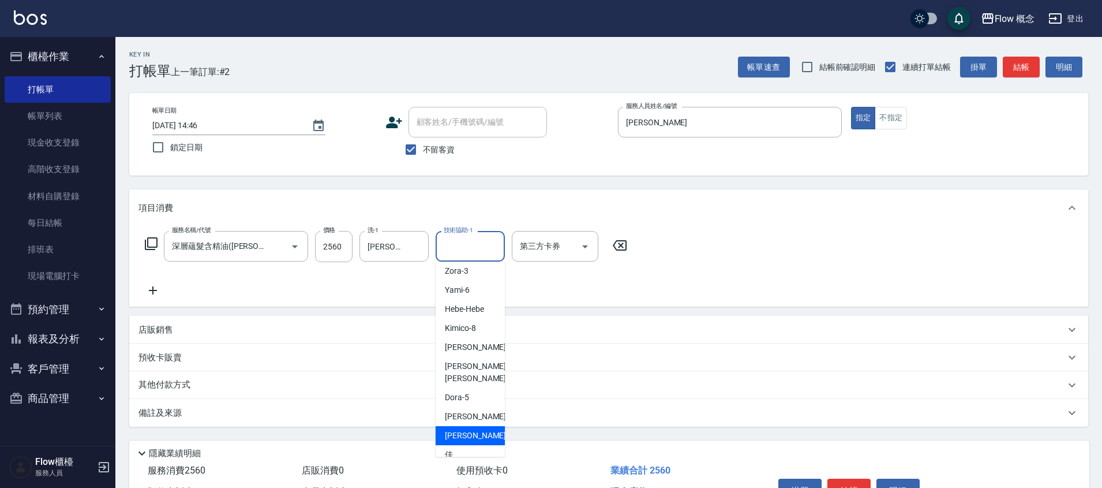
click at [455, 429] on span "[PERSON_NAME] -11" at bounding box center [481, 435] width 73 height 12
type input "[PERSON_NAME]-11"
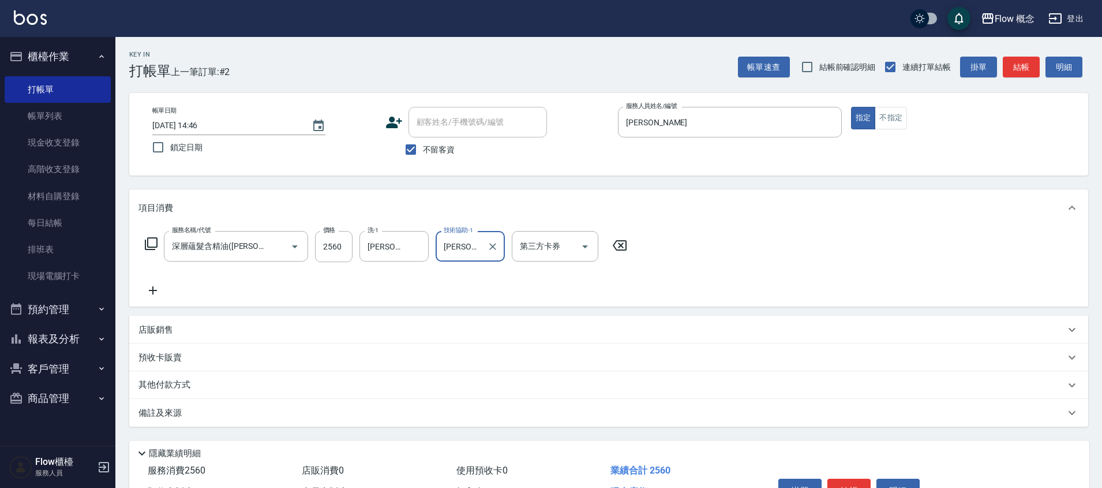
click at [159, 294] on icon at bounding box center [153, 290] width 29 height 14
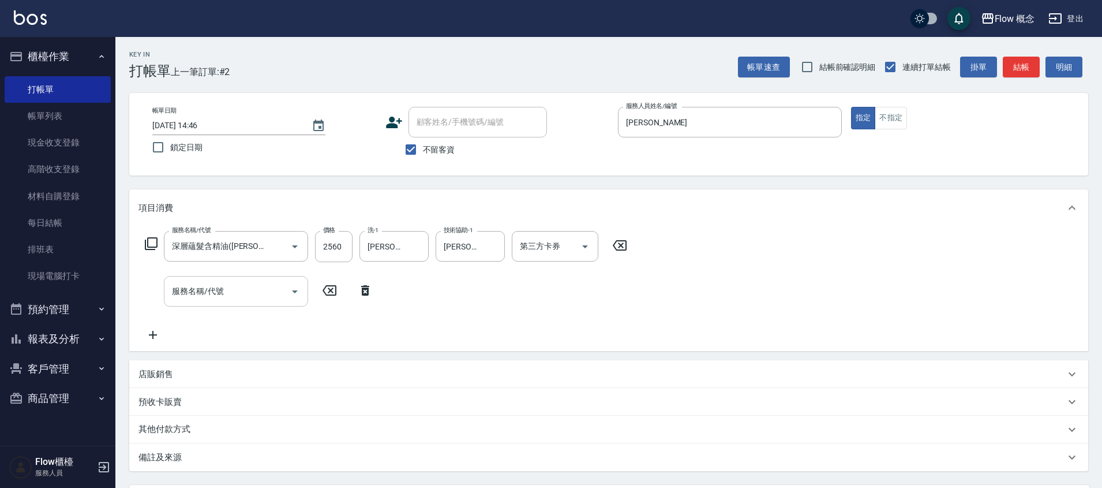
scroll to position [0, 0]
click at [212, 289] on input "服務名稱/代號" at bounding box center [227, 291] width 117 height 20
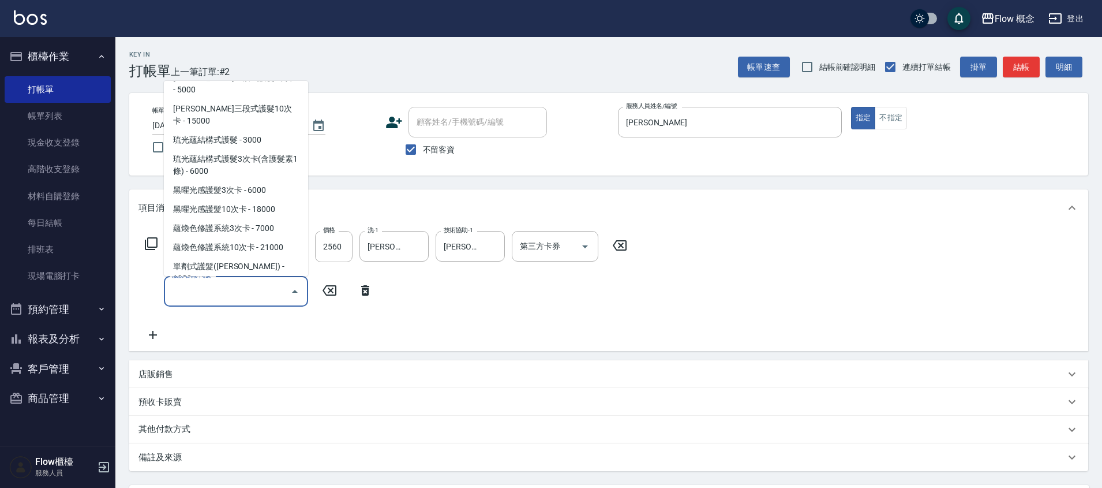
scroll to position [480, 0]
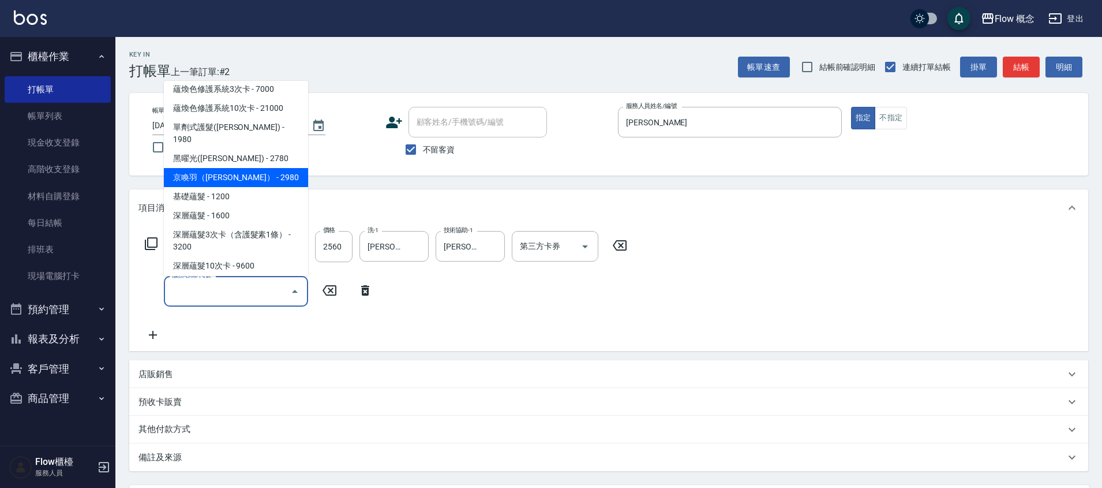
click at [218, 168] on span "京喚羽（[PERSON_NAME]） - 2980" at bounding box center [236, 177] width 144 height 19
type input "京喚羽（[PERSON_NAME]）(521)"
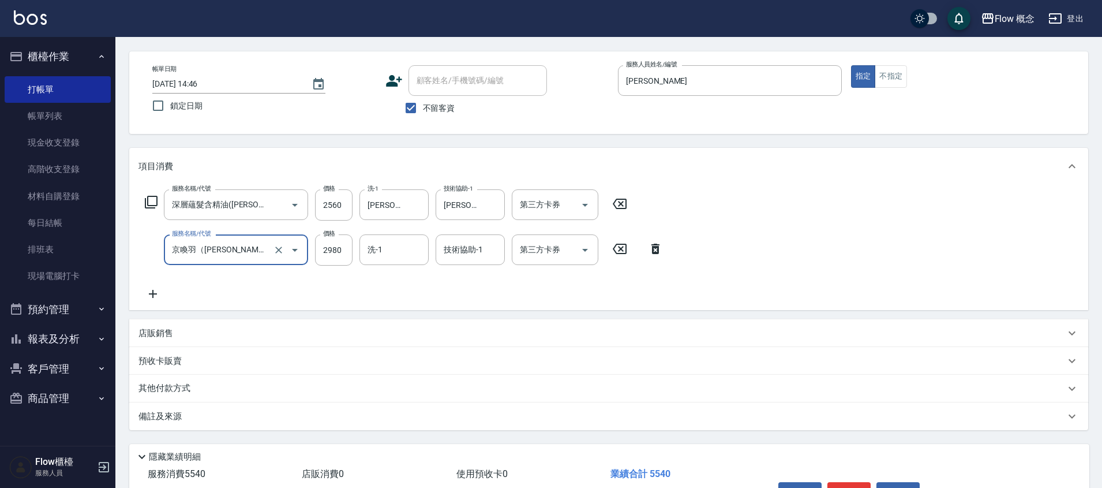
scroll to position [114, 0]
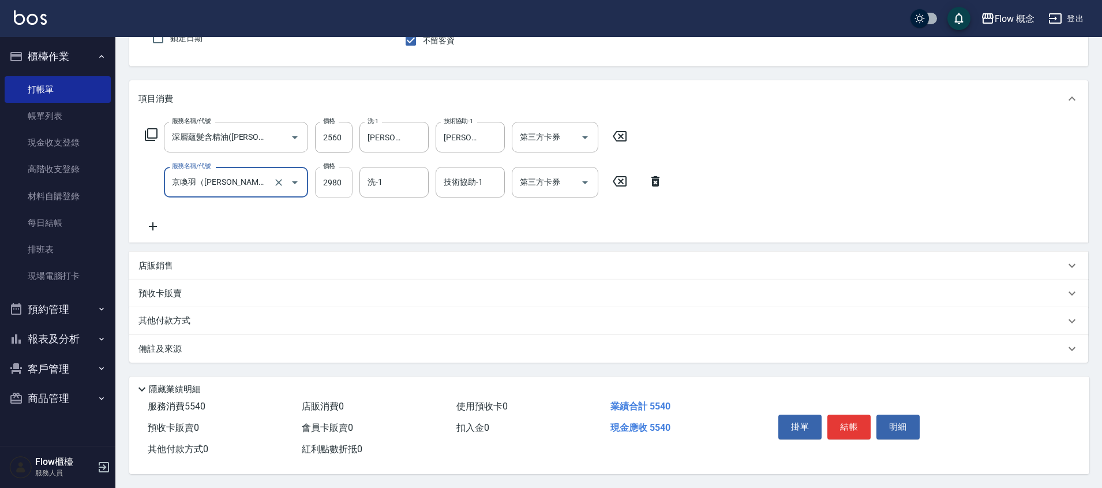
click at [351, 182] on input "2980" at bounding box center [334, 182] width 38 height 31
type input "3460"
click at [182, 347] on div "備註及來源" at bounding box center [602, 349] width 927 height 12
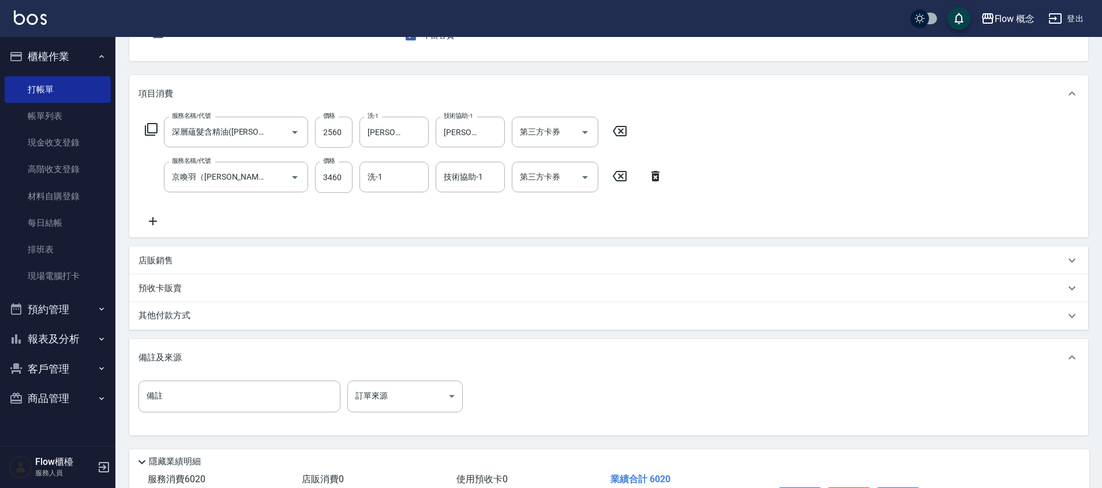
click at [155, 219] on icon at bounding box center [153, 221] width 29 height 14
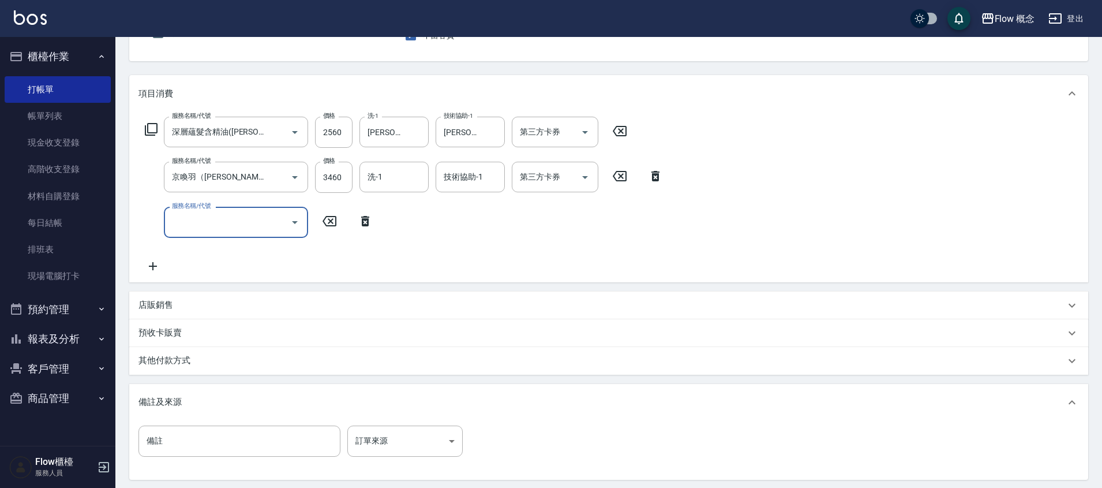
scroll to position [0, 0]
click at [199, 216] on input "服務名稱/代號" at bounding box center [227, 222] width 117 height 20
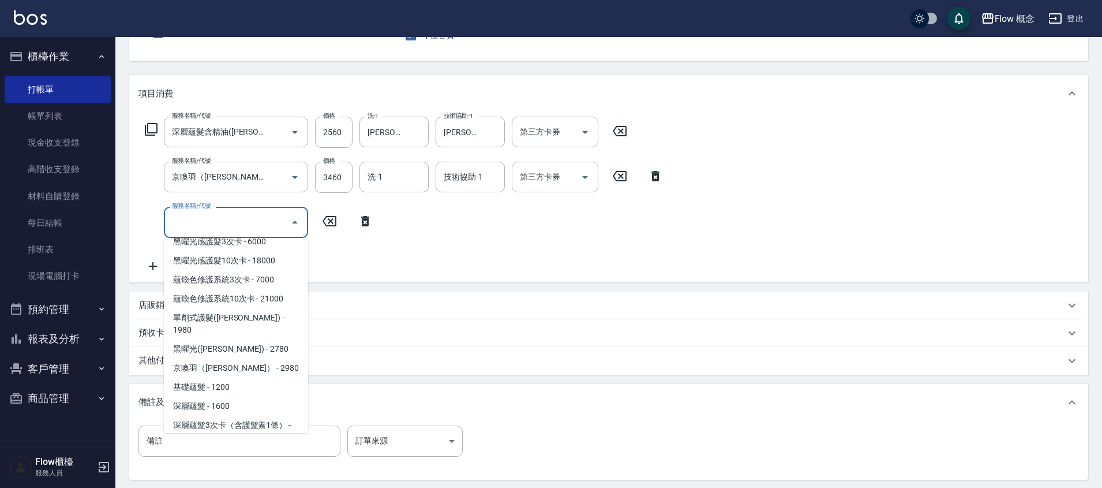
scroll to position [524, 0]
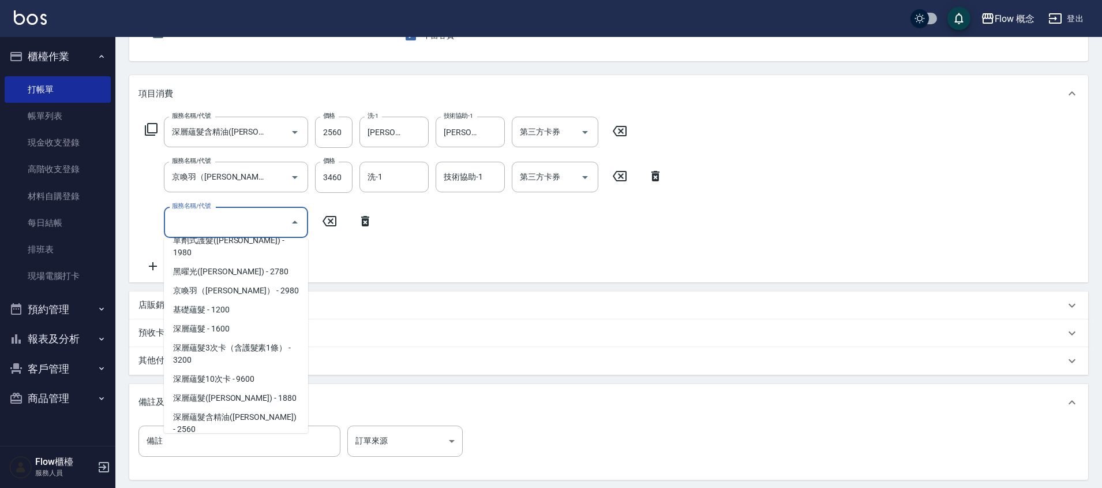
click at [233, 439] on span "接髮 - 6000" at bounding box center [236, 448] width 144 height 19
type input "接髮(701)"
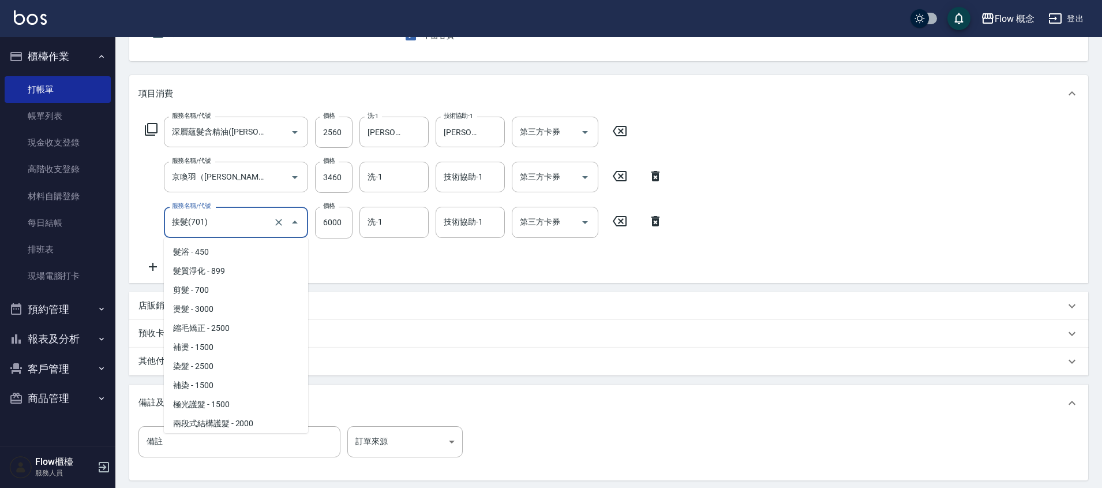
click at [211, 221] on input "接髮(701)" at bounding box center [220, 222] width 102 height 20
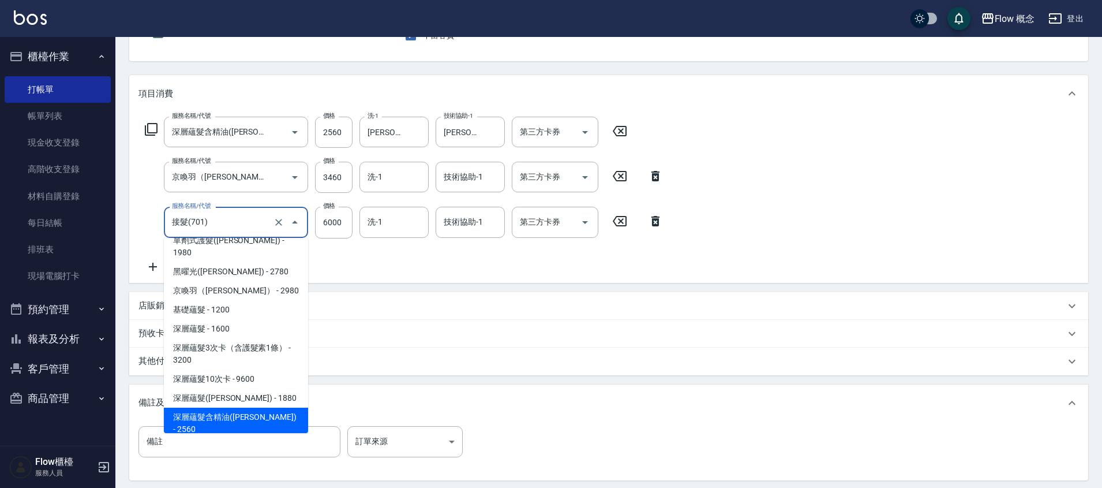
click at [399, 260] on div "服務名稱/代號 深層蘊髮含精油([PERSON_NAME])(606) 服務名稱/代號 價格 2560 價格 洗-1 恬恬-11 洗-1 技術協助-1 恬恬-…" at bounding box center [405, 195] width 532 height 156
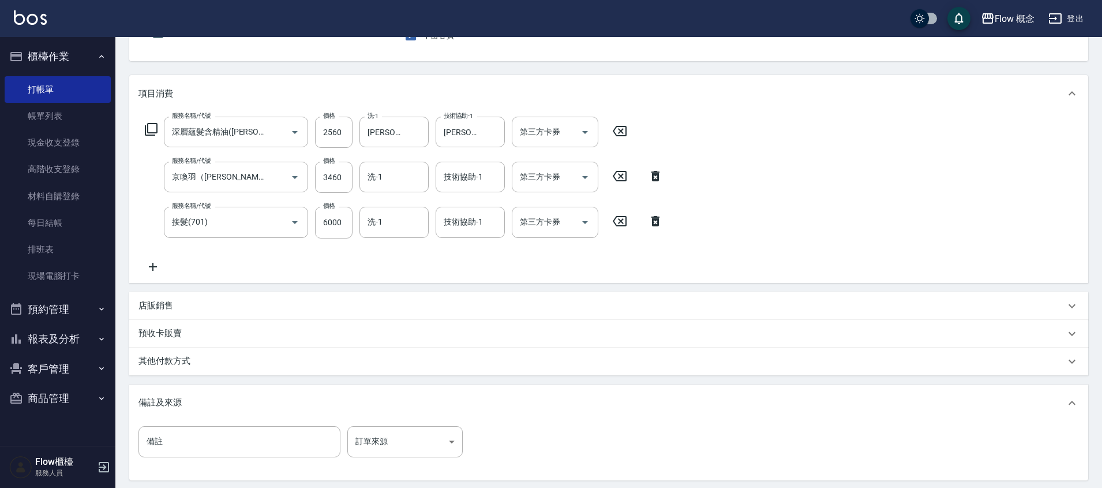
scroll to position [225, 0]
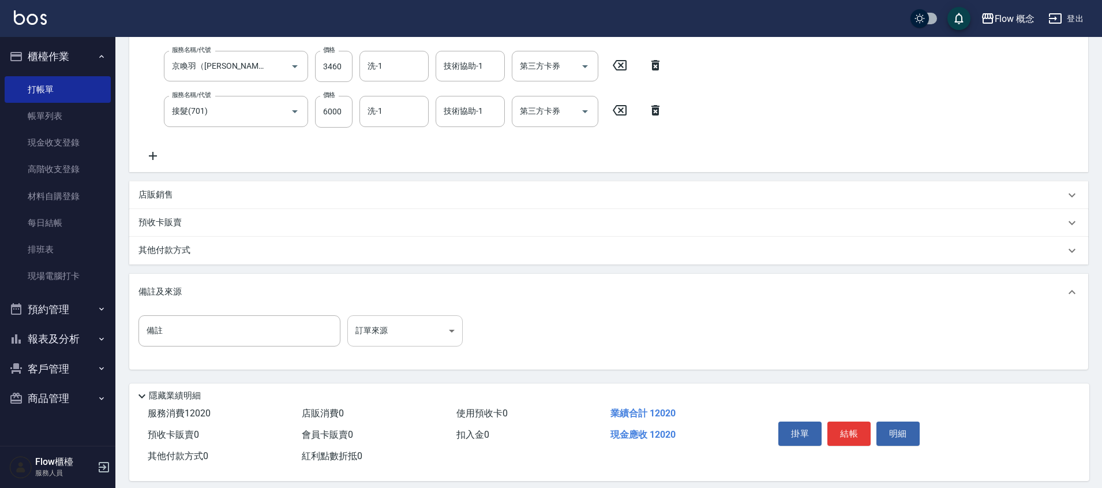
click at [405, 326] on body "Flow 概念 登出 櫃檯作業 打帳單 帳單列表 現金收支登錄 高階收支登錄 材料自購登錄 每日結帳 排班表 現場電腦打卡 預約管理 預約管理 單日預約紀錄 …" at bounding box center [551, 135] width 1102 height 720
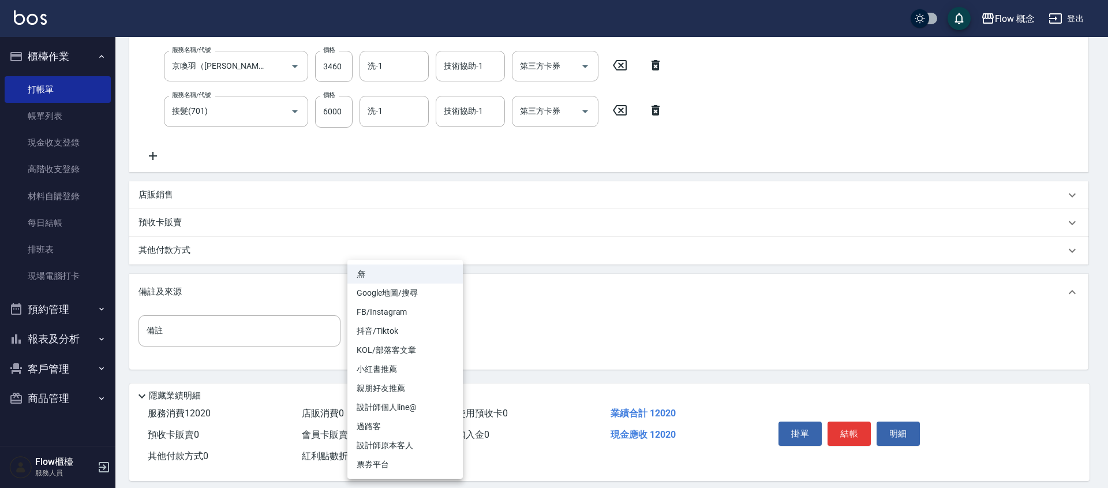
click at [401, 443] on li "設計師原本客人" at bounding box center [404, 445] width 115 height 19
type input "設計師原本客人"
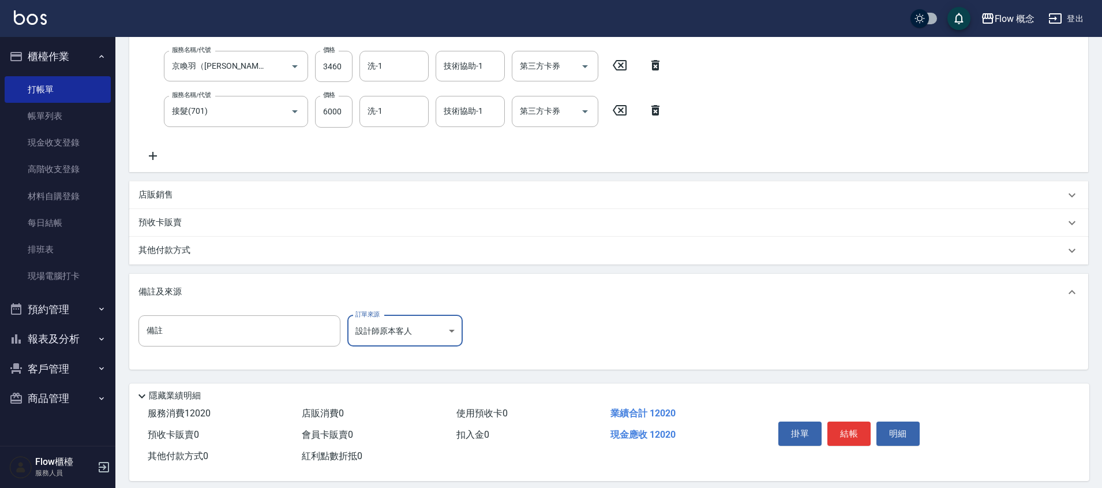
click at [197, 245] on div "其他付款方式" at bounding box center [602, 250] width 927 height 13
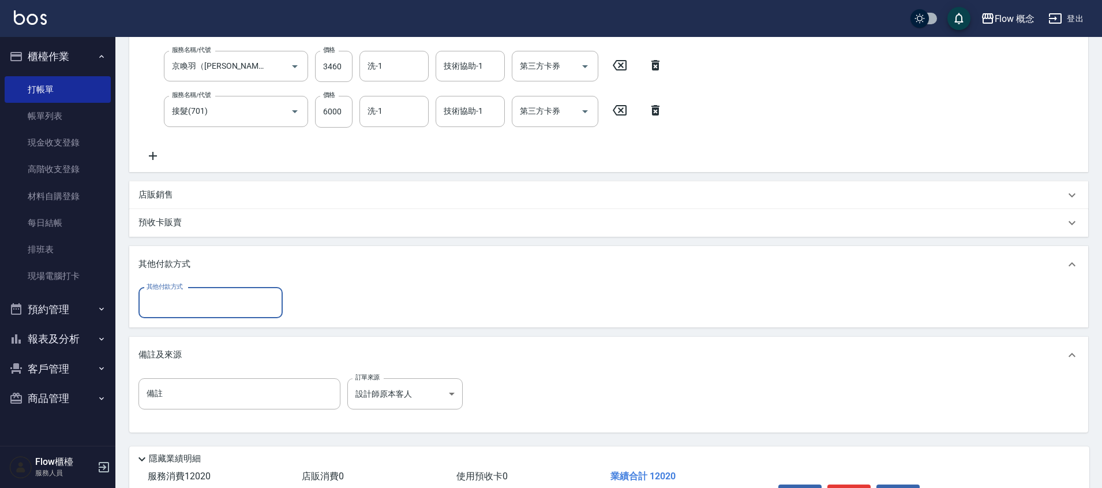
scroll to position [0, 0]
click at [185, 308] on input "其他付款方式" at bounding box center [211, 303] width 134 height 20
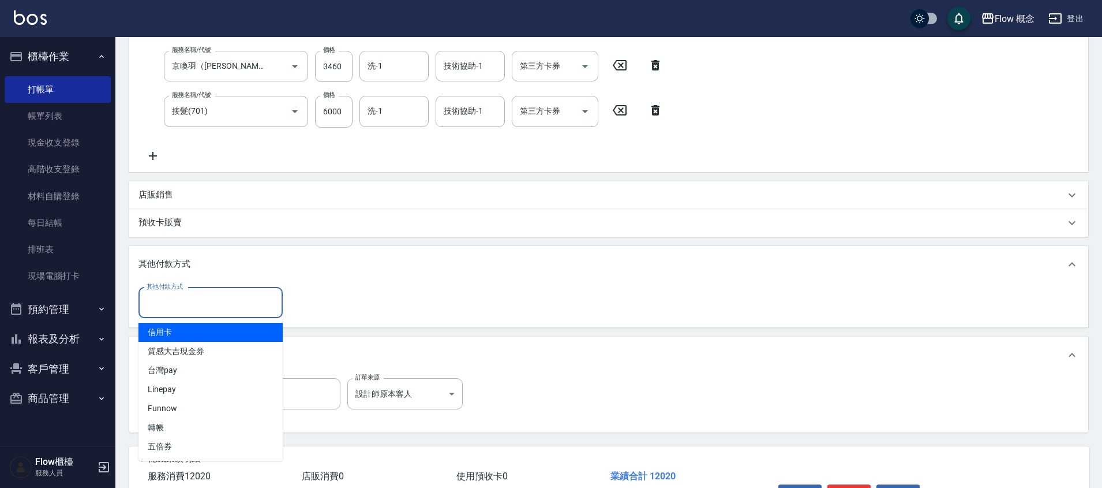
click at [189, 323] on span "信用卡" at bounding box center [211, 332] width 144 height 19
type input "信用卡"
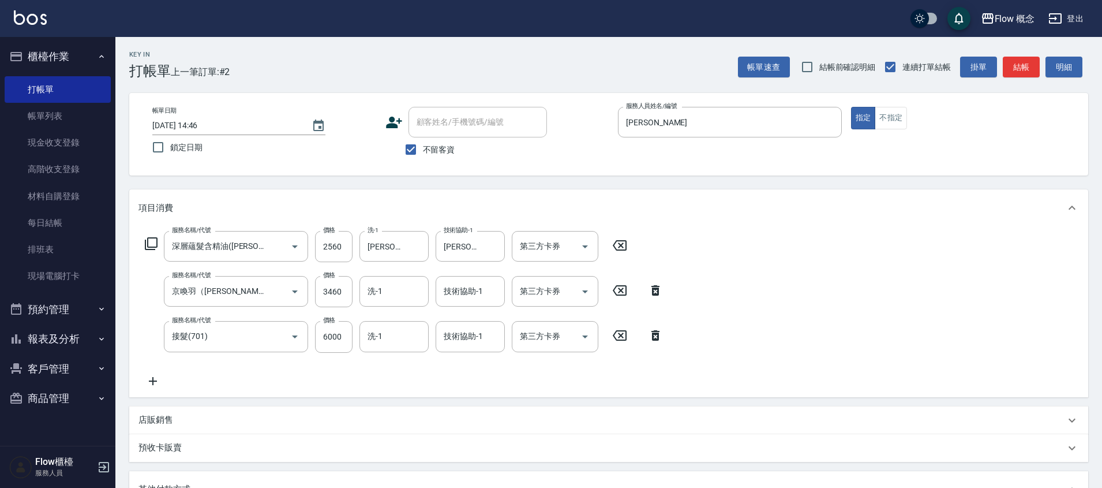
click at [650, 332] on icon at bounding box center [655, 335] width 29 height 14
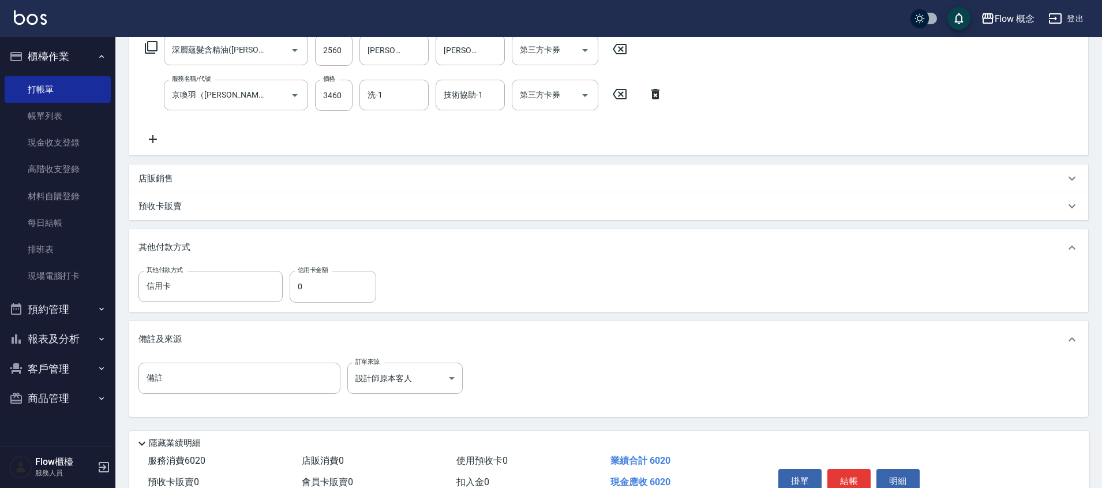
scroll to position [248, 0]
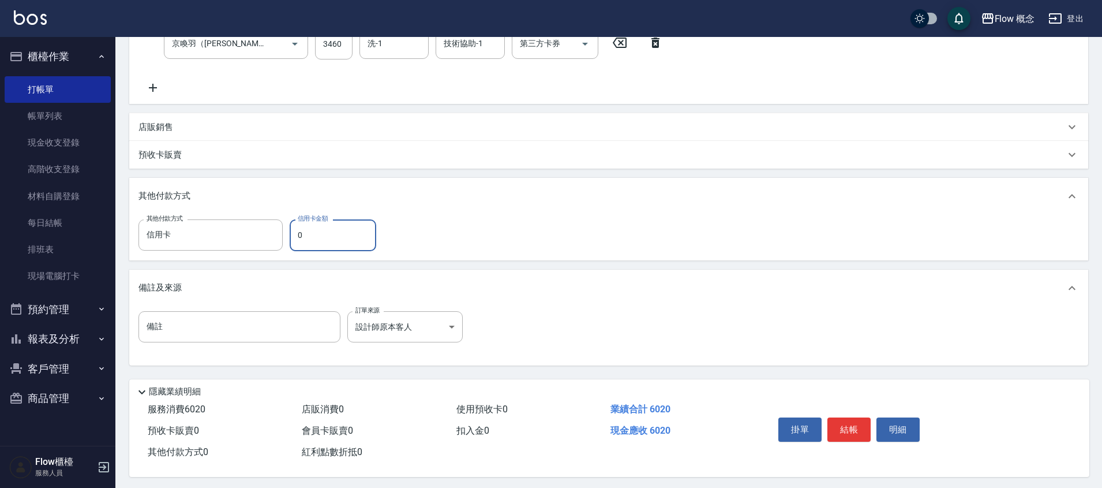
click at [314, 230] on input "0" at bounding box center [333, 234] width 87 height 31
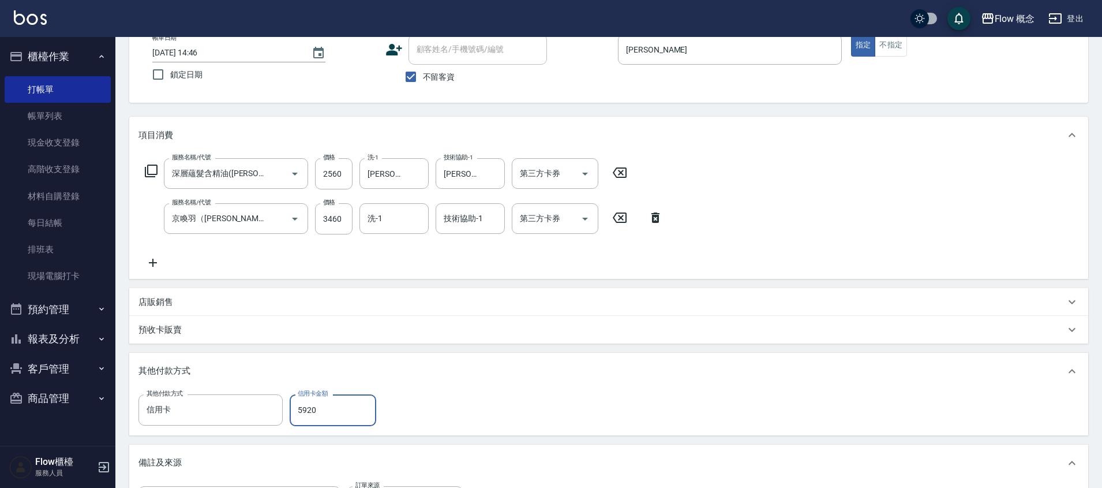
scroll to position [0, 0]
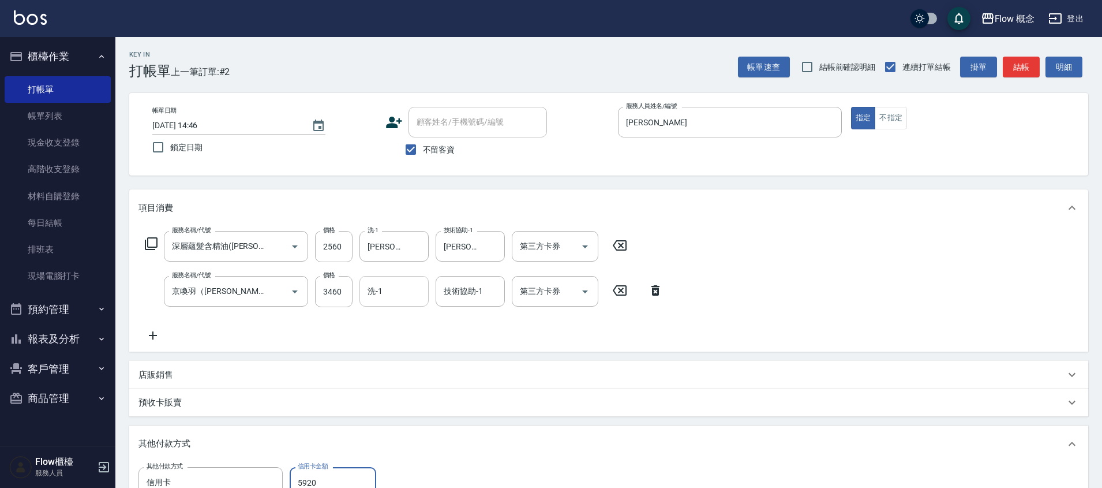
click at [386, 302] on div "洗-1" at bounding box center [394, 291] width 69 height 31
type input "5920"
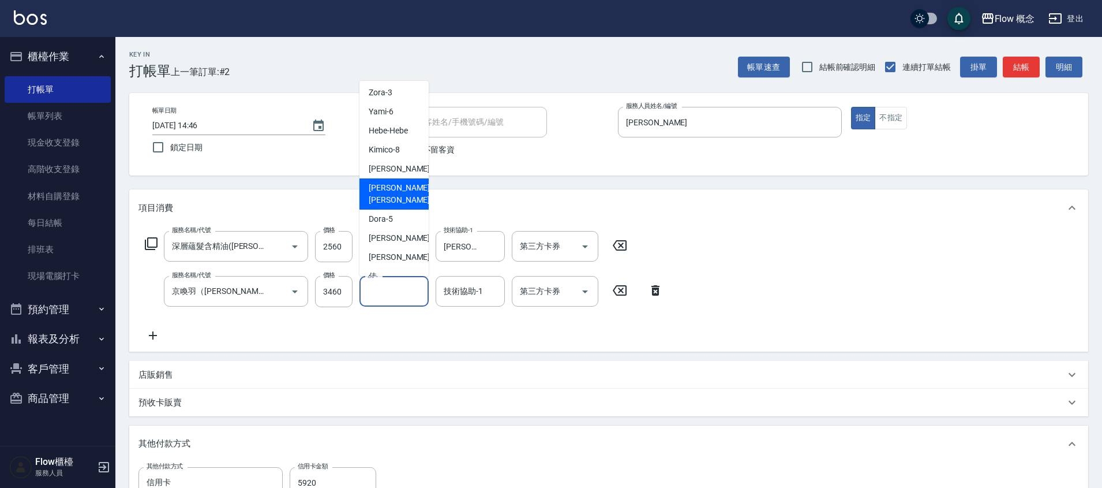
scroll to position [55, 0]
click at [386, 249] on span "[PERSON_NAME] -11" at bounding box center [405, 255] width 73 height 12
type input "[PERSON_NAME]-11"
type input "0"
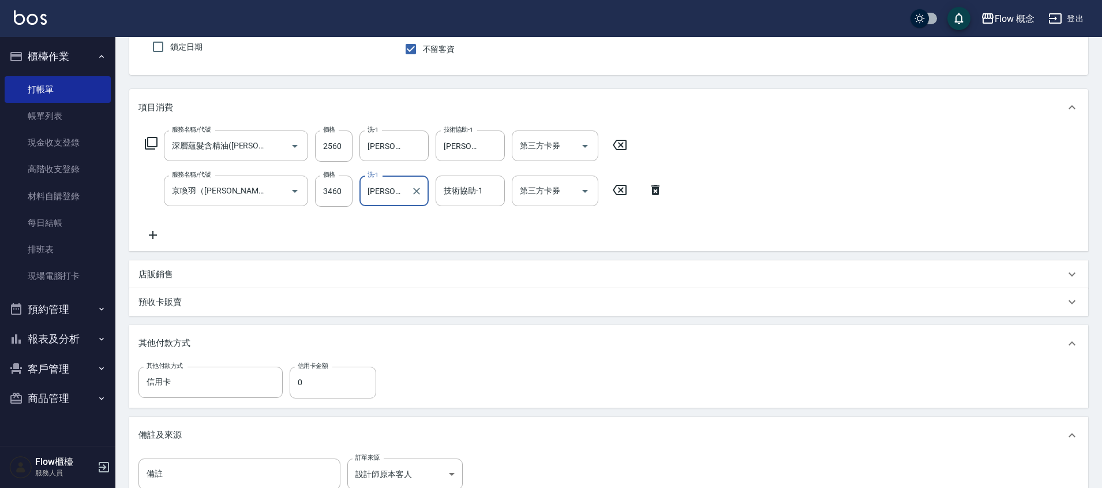
scroll to position [222, 0]
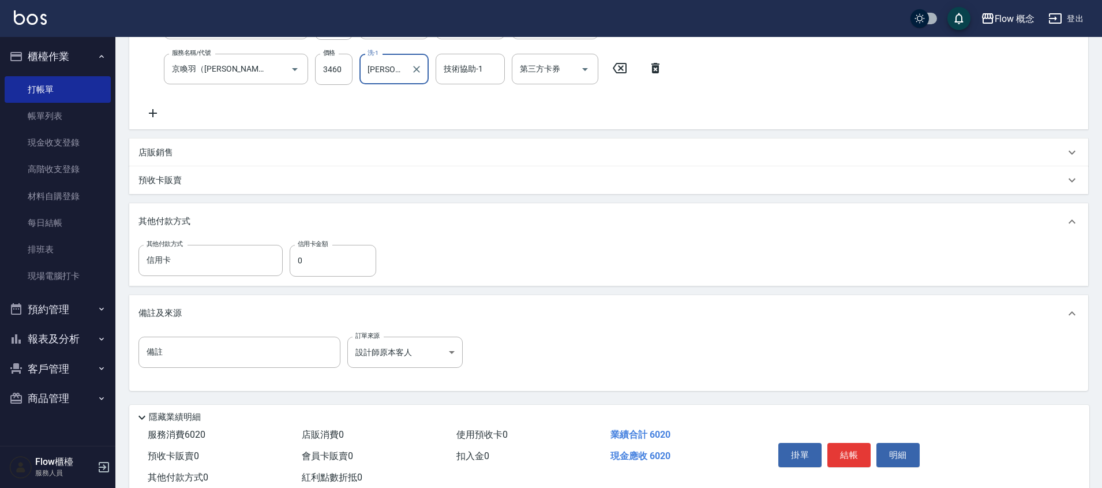
click at [842, 447] on button "結帳" at bounding box center [849, 455] width 43 height 24
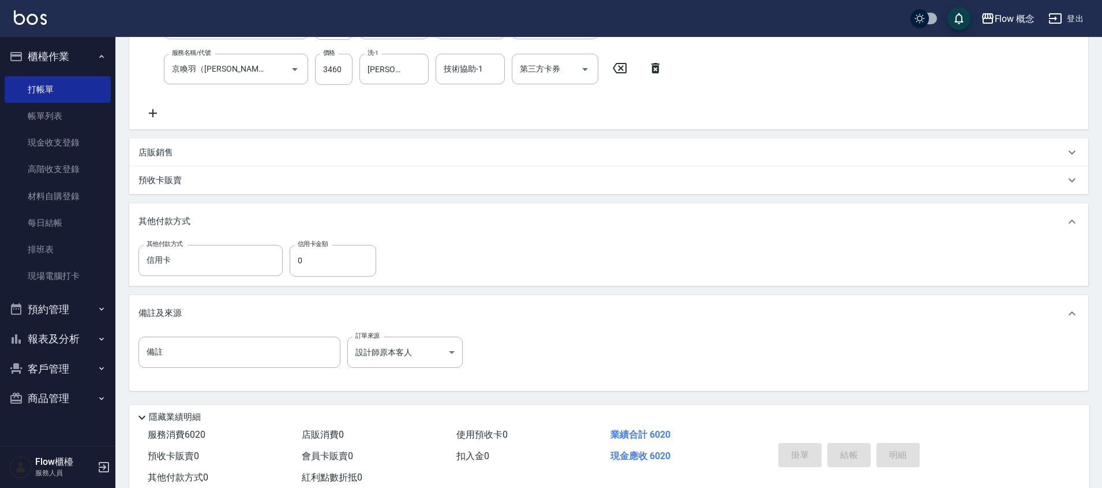
type input "[DATE] 14:47"
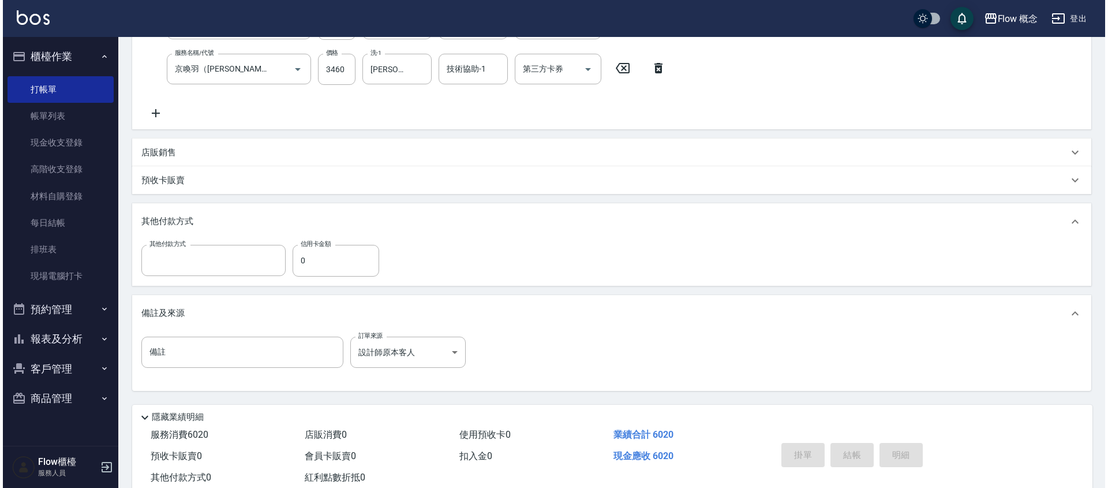
scroll to position [0, 0]
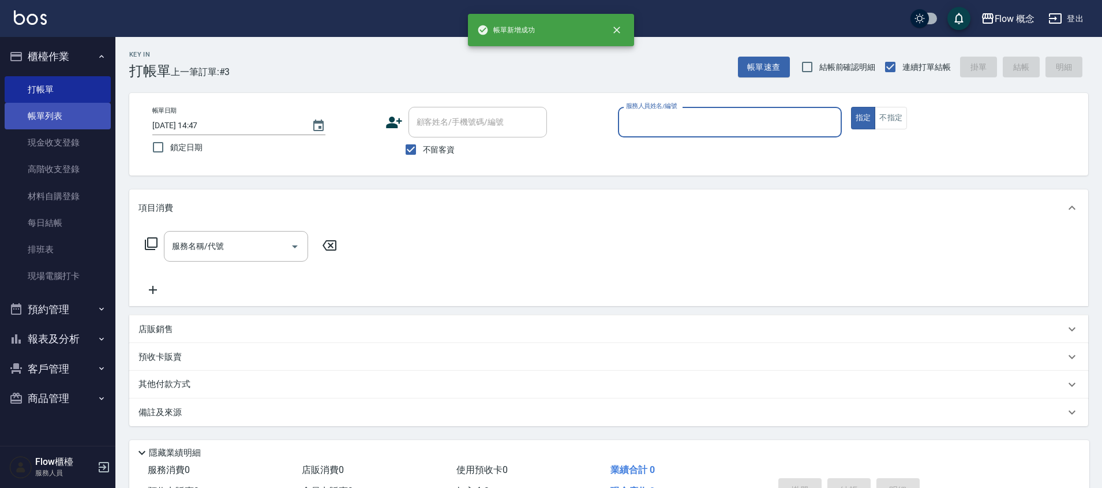
click at [76, 122] on link "帳單列表" at bounding box center [58, 116] width 106 height 27
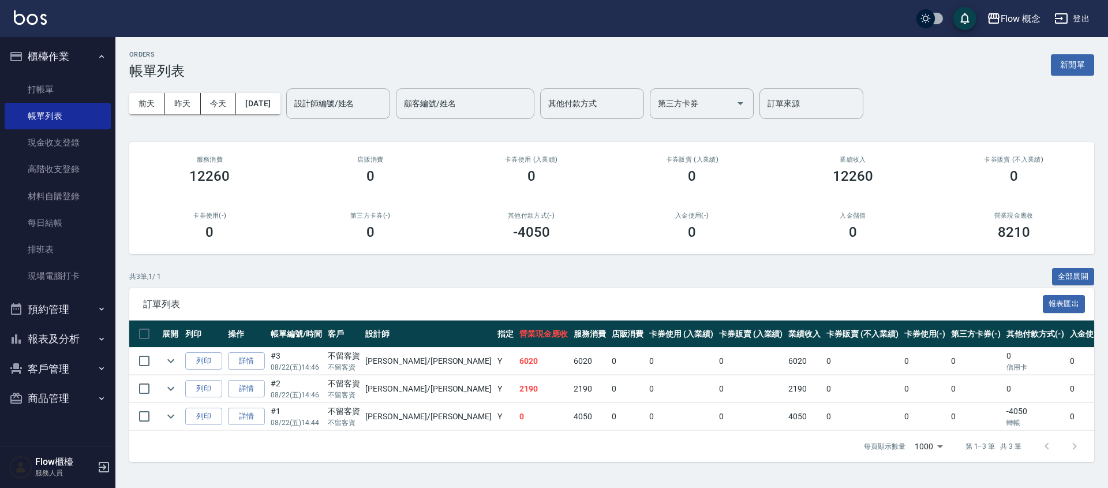
click at [68, 351] on button "報表及分析" at bounding box center [58, 339] width 106 height 30
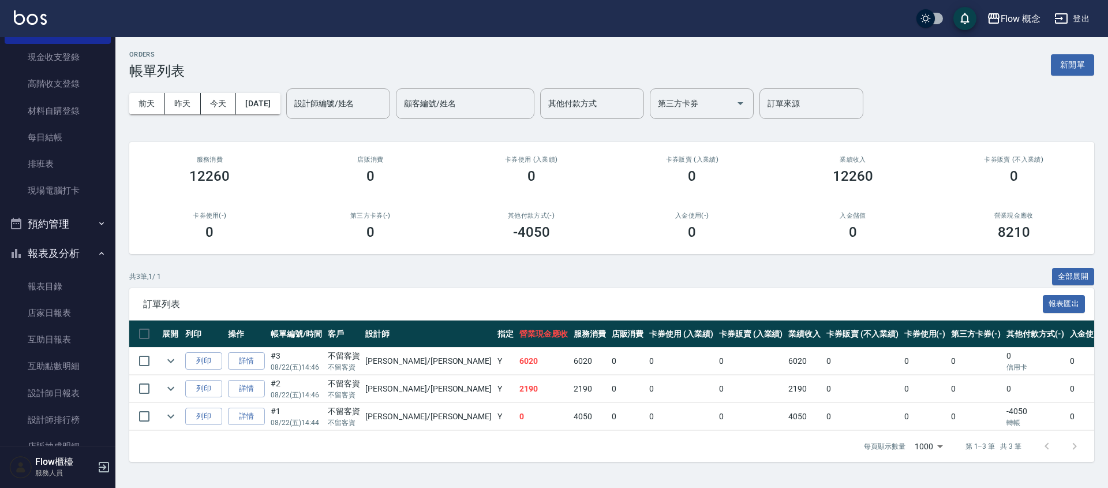
scroll to position [177, 0]
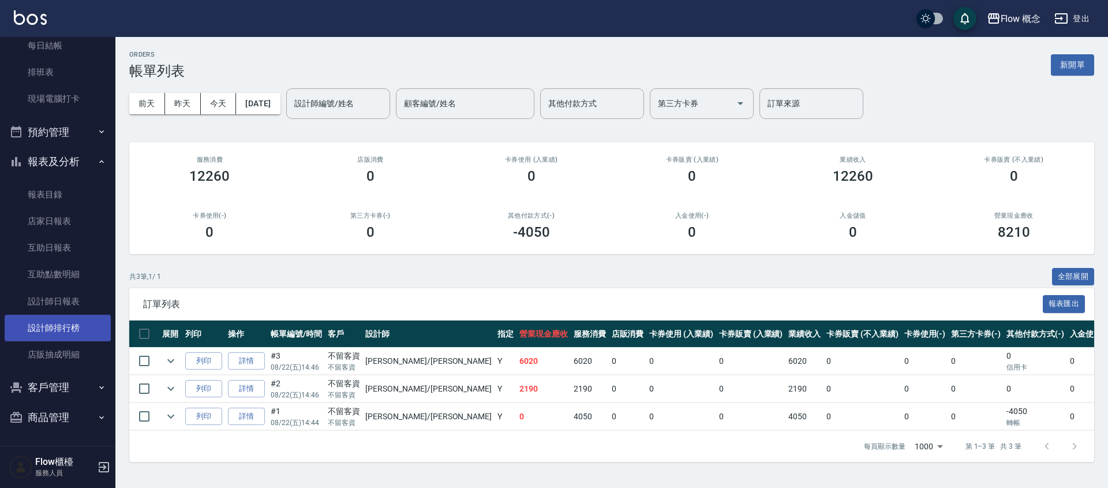
click at [62, 336] on link "設計師排行榜" at bounding box center [58, 328] width 106 height 27
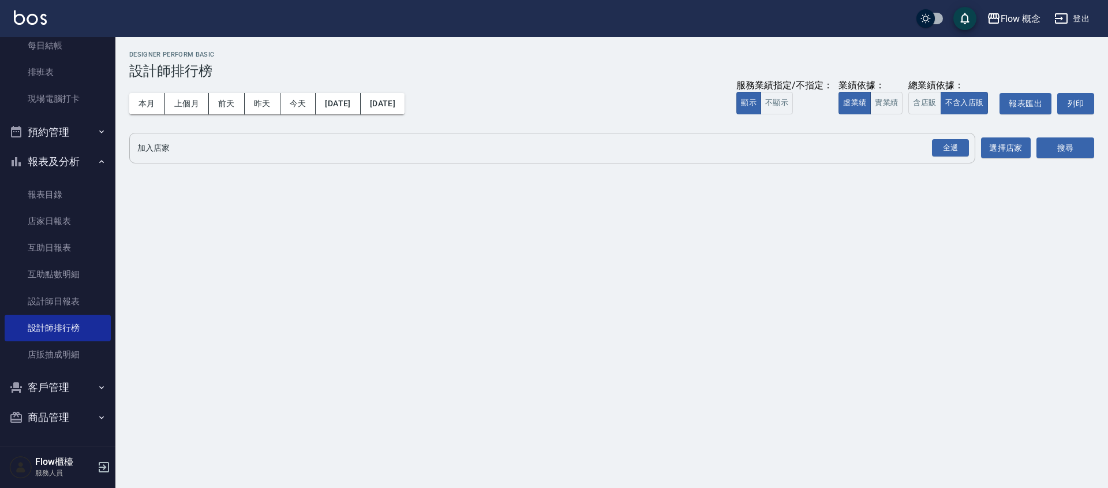
click at [970, 151] on button "全選" at bounding box center [951, 148] width 42 height 23
click at [1082, 148] on button "搜尋" at bounding box center [1066, 147] width 58 height 21
click at [940, 146] on div "全選" at bounding box center [950, 148] width 37 height 18
click at [1065, 140] on button "搜尋" at bounding box center [1066, 148] width 58 height 21
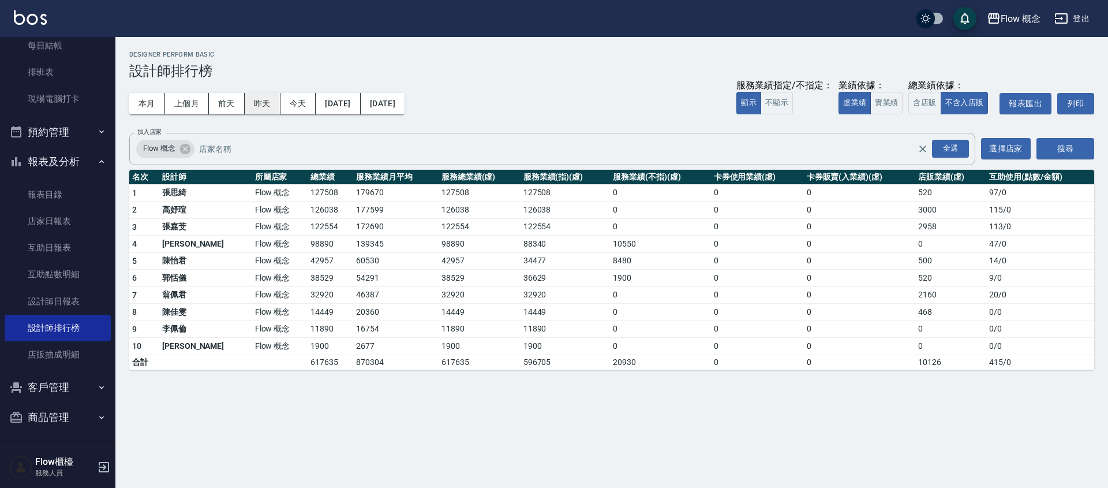
click at [277, 98] on button "昨天" at bounding box center [263, 103] width 36 height 21
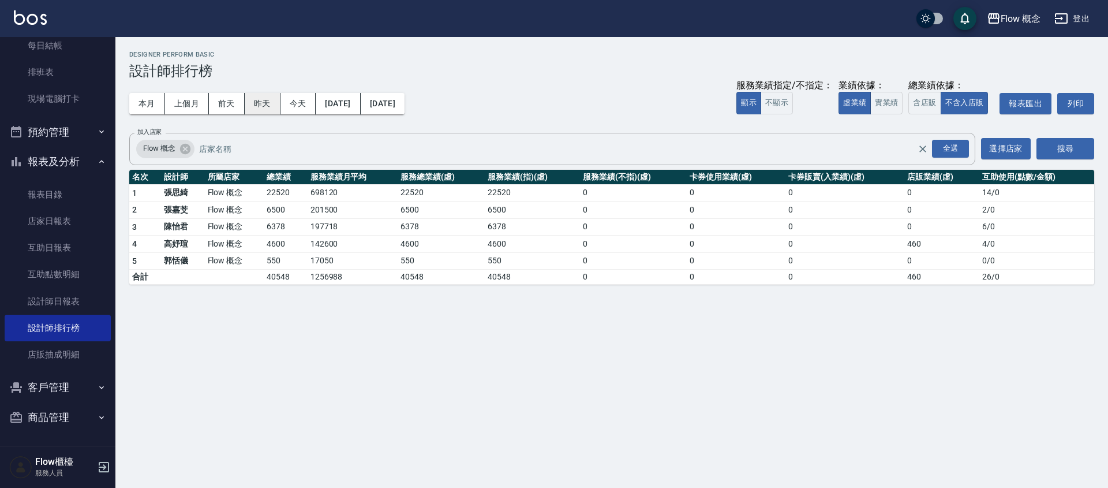
click at [270, 103] on button "昨天" at bounding box center [263, 103] width 36 height 21
click at [302, 104] on button "今天" at bounding box center [298, 103] width 36 height 21
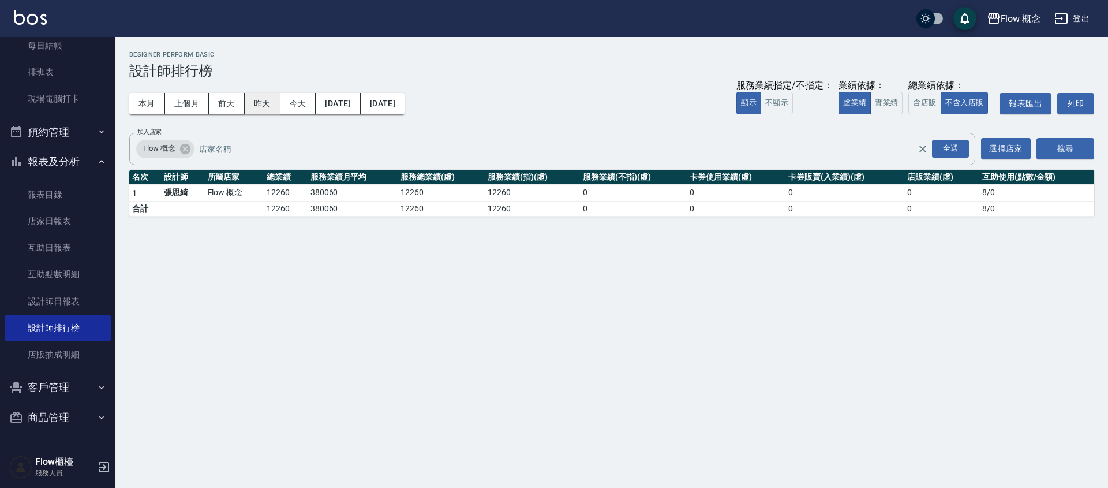
click at [265, 108] on button "昨天" at bounding box center [263, 103] width 36 height 21
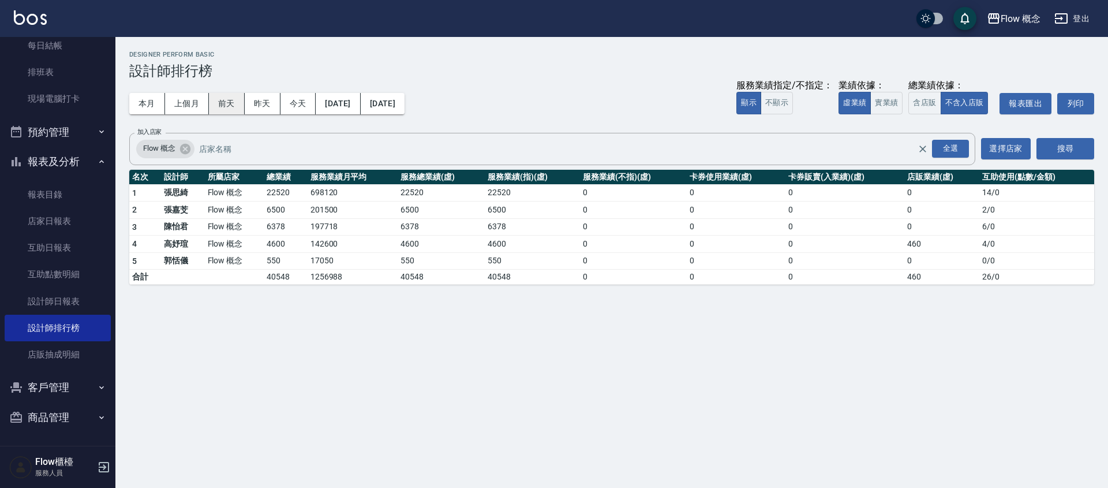
click at [220, 102] on button "前天" at bounding box center [227, 103] width 36 height 21
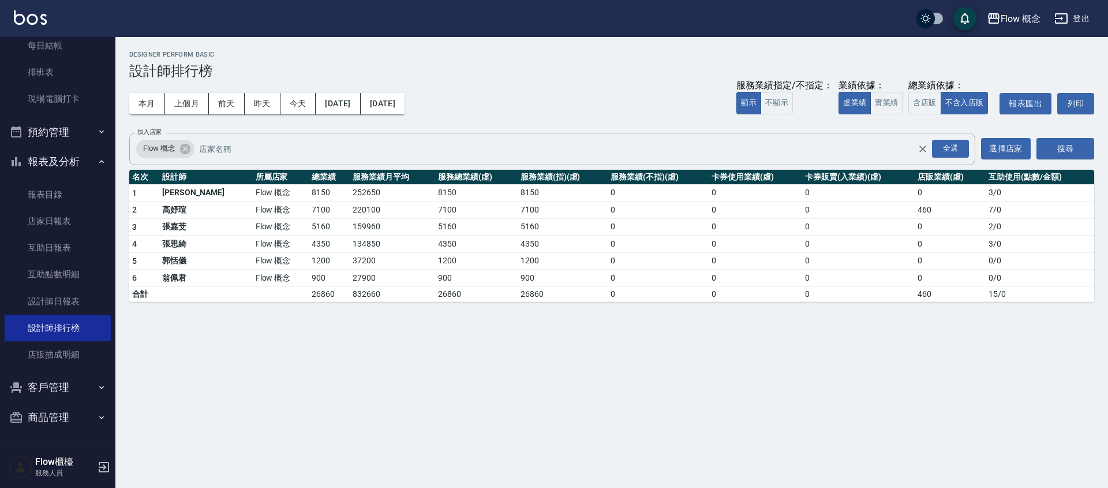
click at [147, 91] on div "本月 上個月 [DATE] [DATE] [DATE] [DATE] [DATE] 服務業績指定/不指定： 顯示 不顯示 業績依據： 虛業績 實業績 總業績依…" at bounding box center [611, 103] width 965 height 49
click at [147, 103] on button "本月" at bounding box center [147, 103] width 36 height 21
